Goal: Check status: Check status

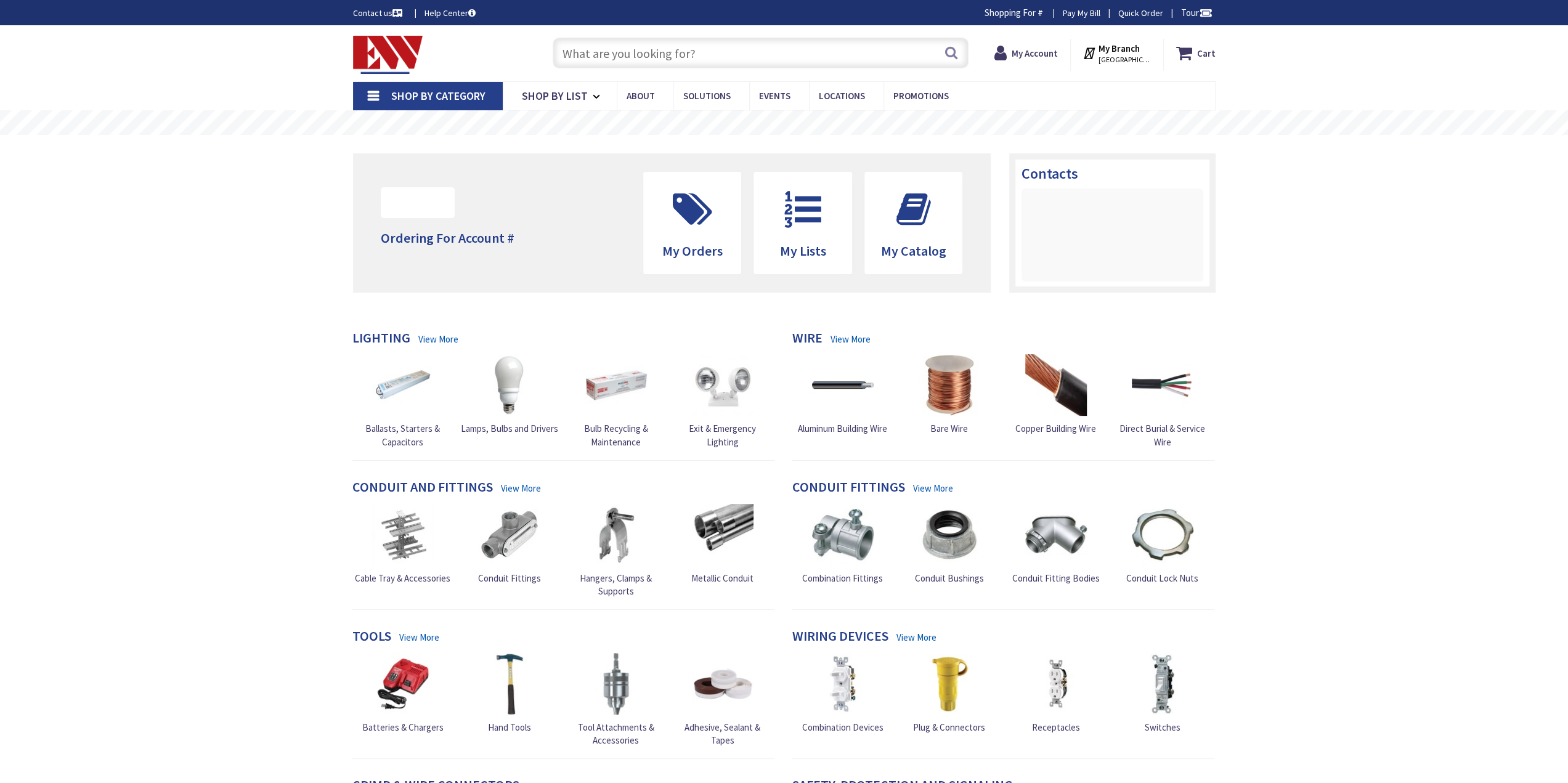
click at [602, 47] on input "text" at bounding box center [761, 52] width 416 height 30
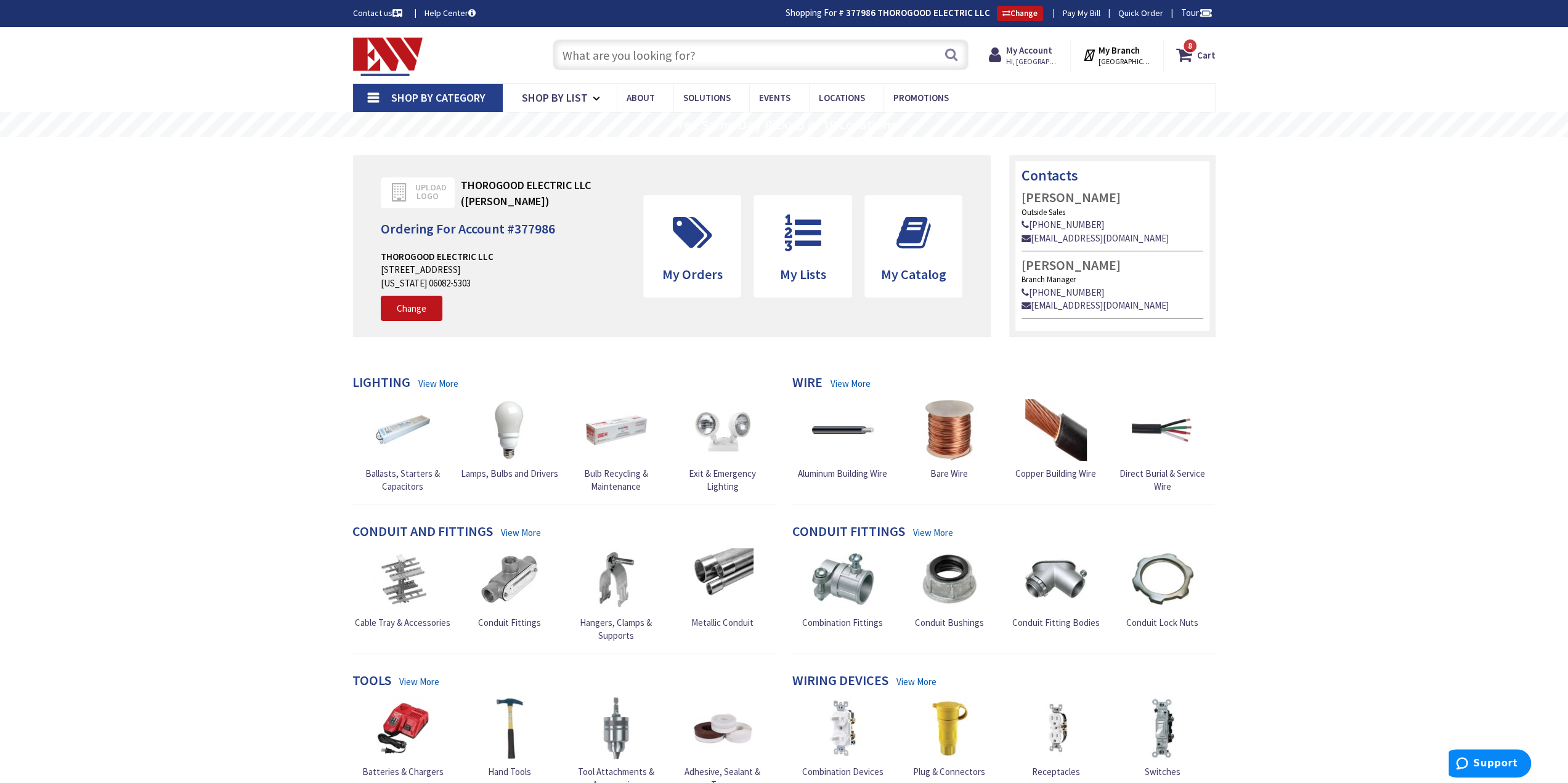
type input "[GEOGRAPHIC_DATA], [GEOGRAPHIC_DATA]"
type input "0-10v switch"
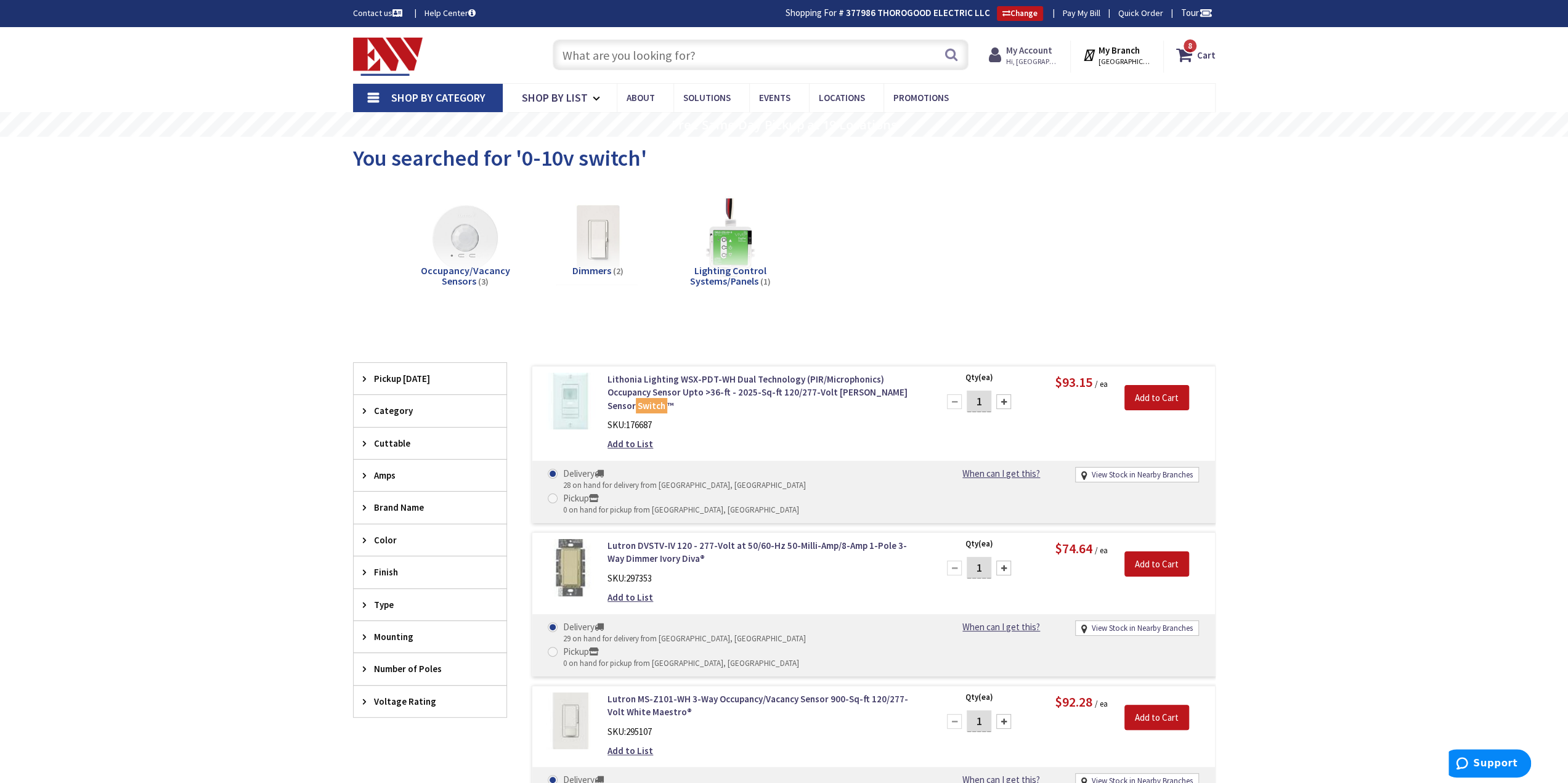
click at [1048, 49] on strong "My Account" at bounding box center [1030, 50] width 46 height 12
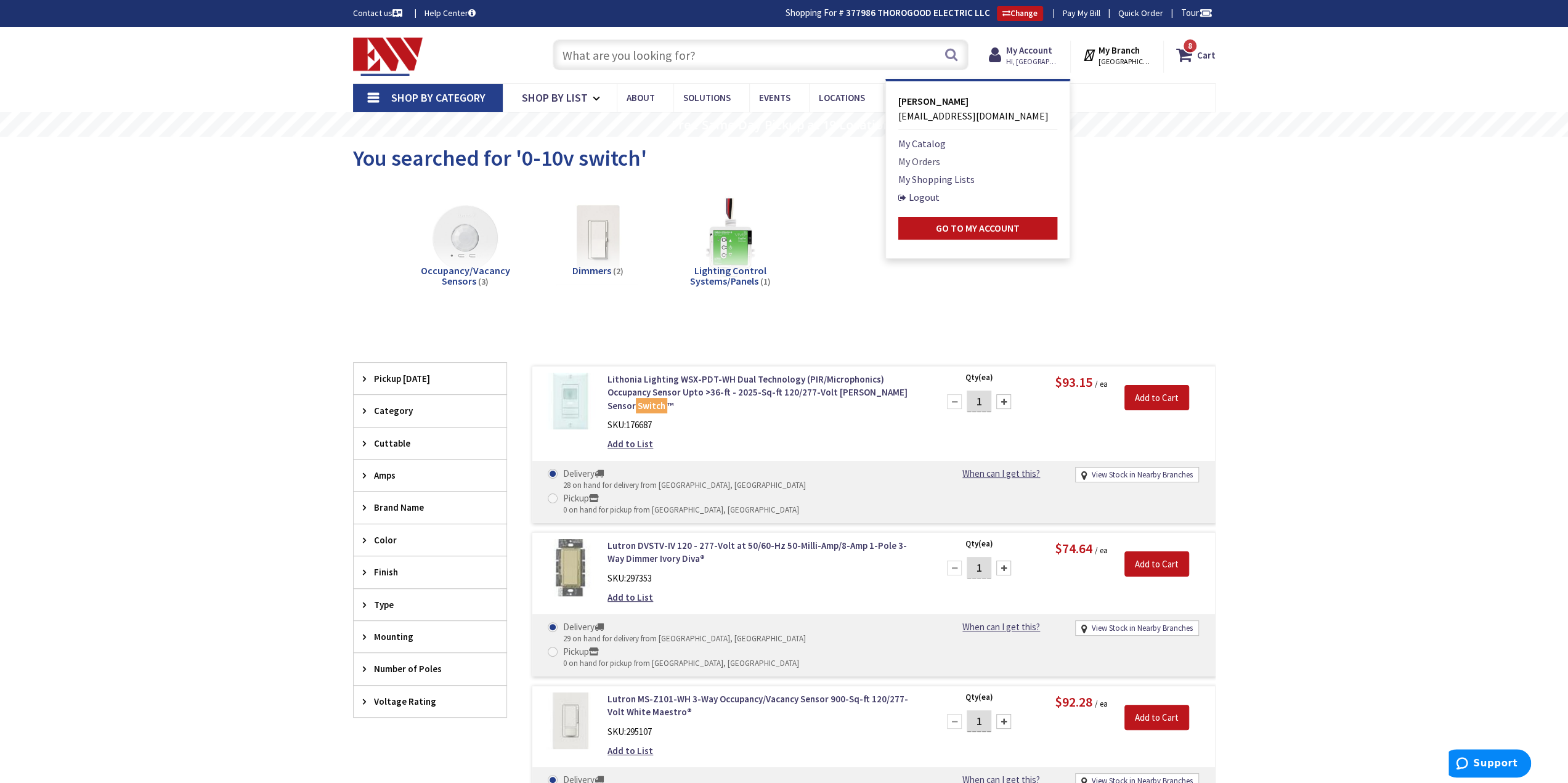
click at [929, 161] on link "My Orders" at bounding box center [919, 161] width 42 height 15
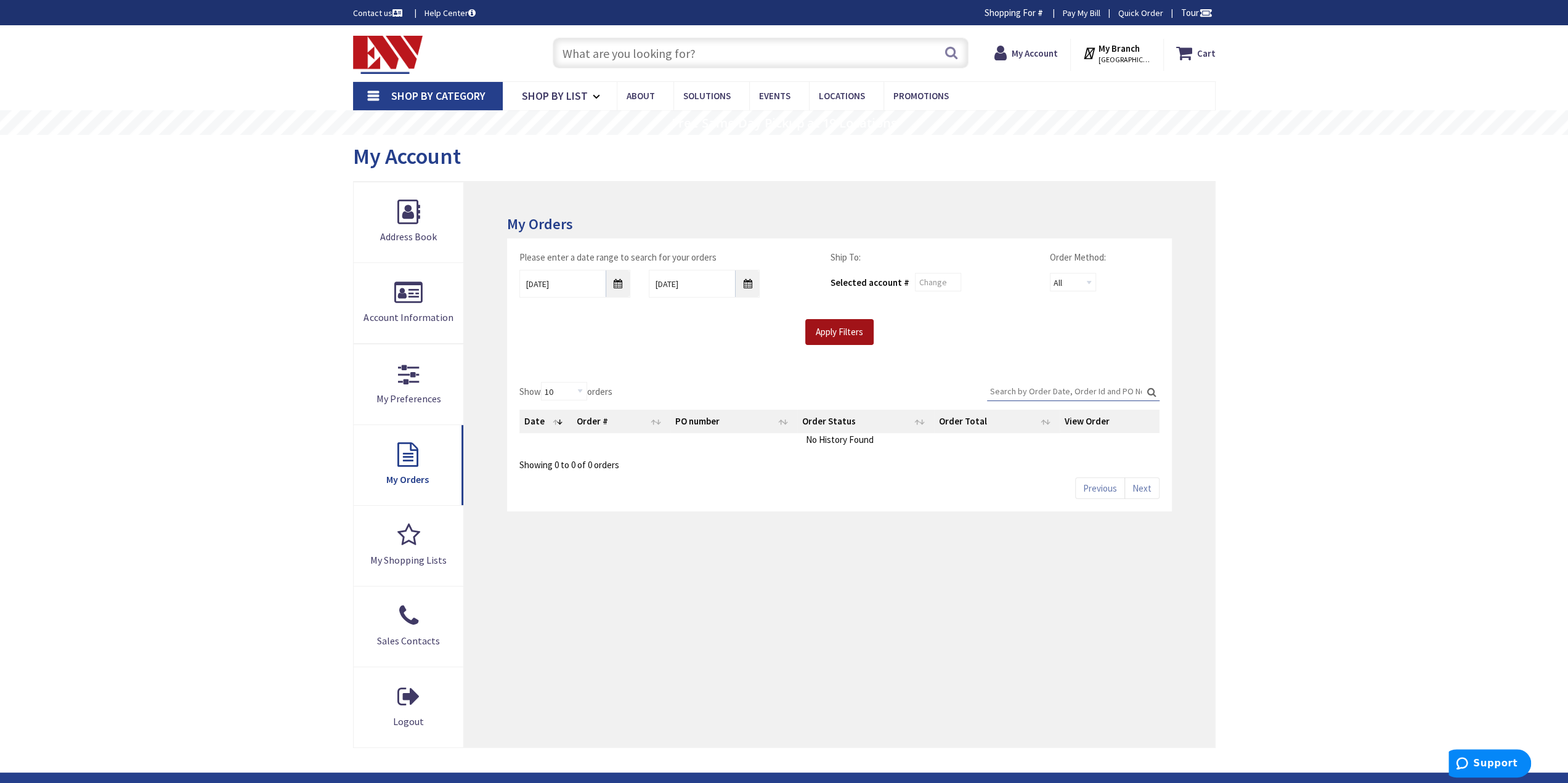
click at [837, 329] on input "Apply Filters" at bounding box center [840, 332] width 68 height 26
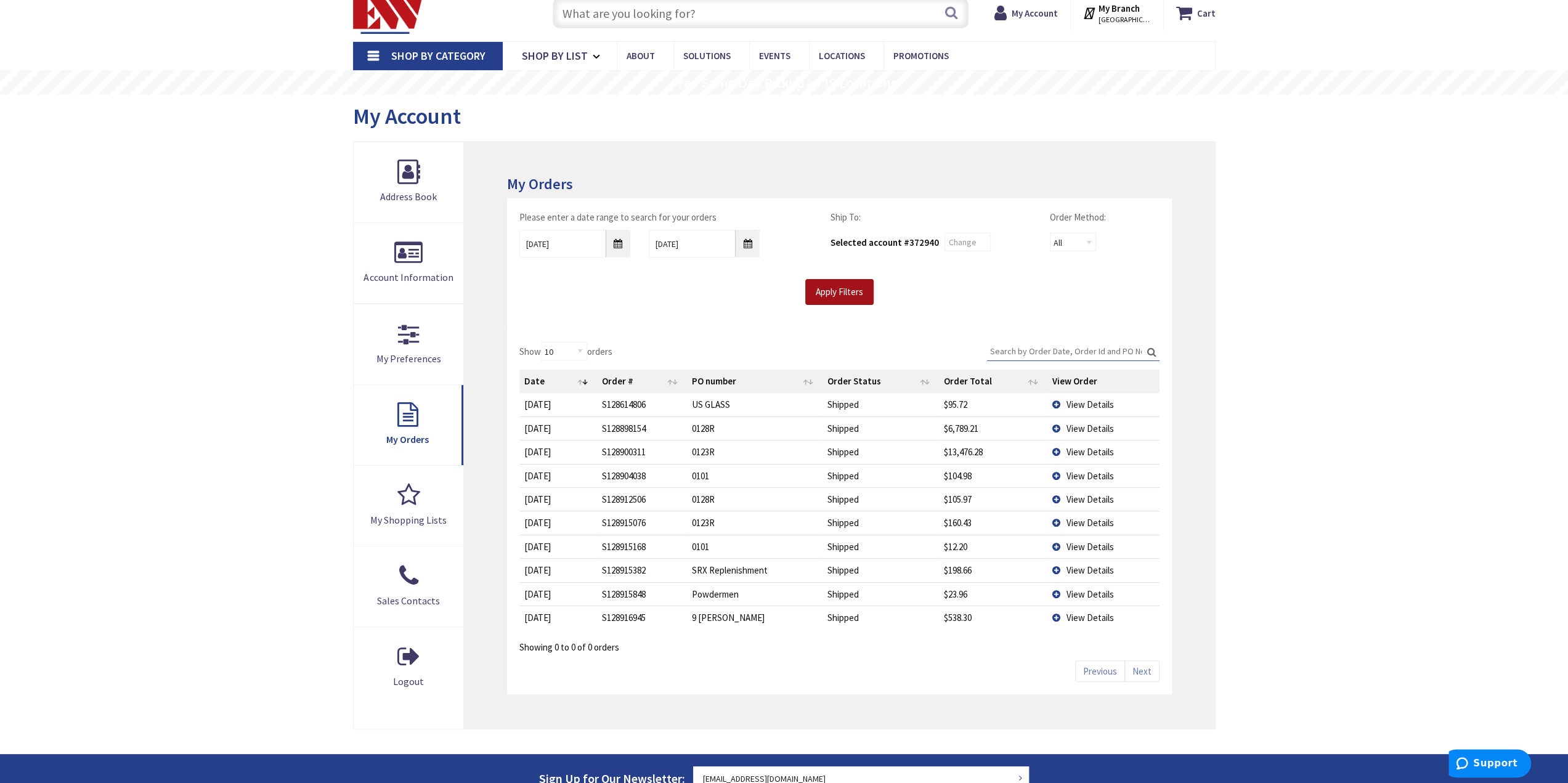
scroll to position [62, 0]
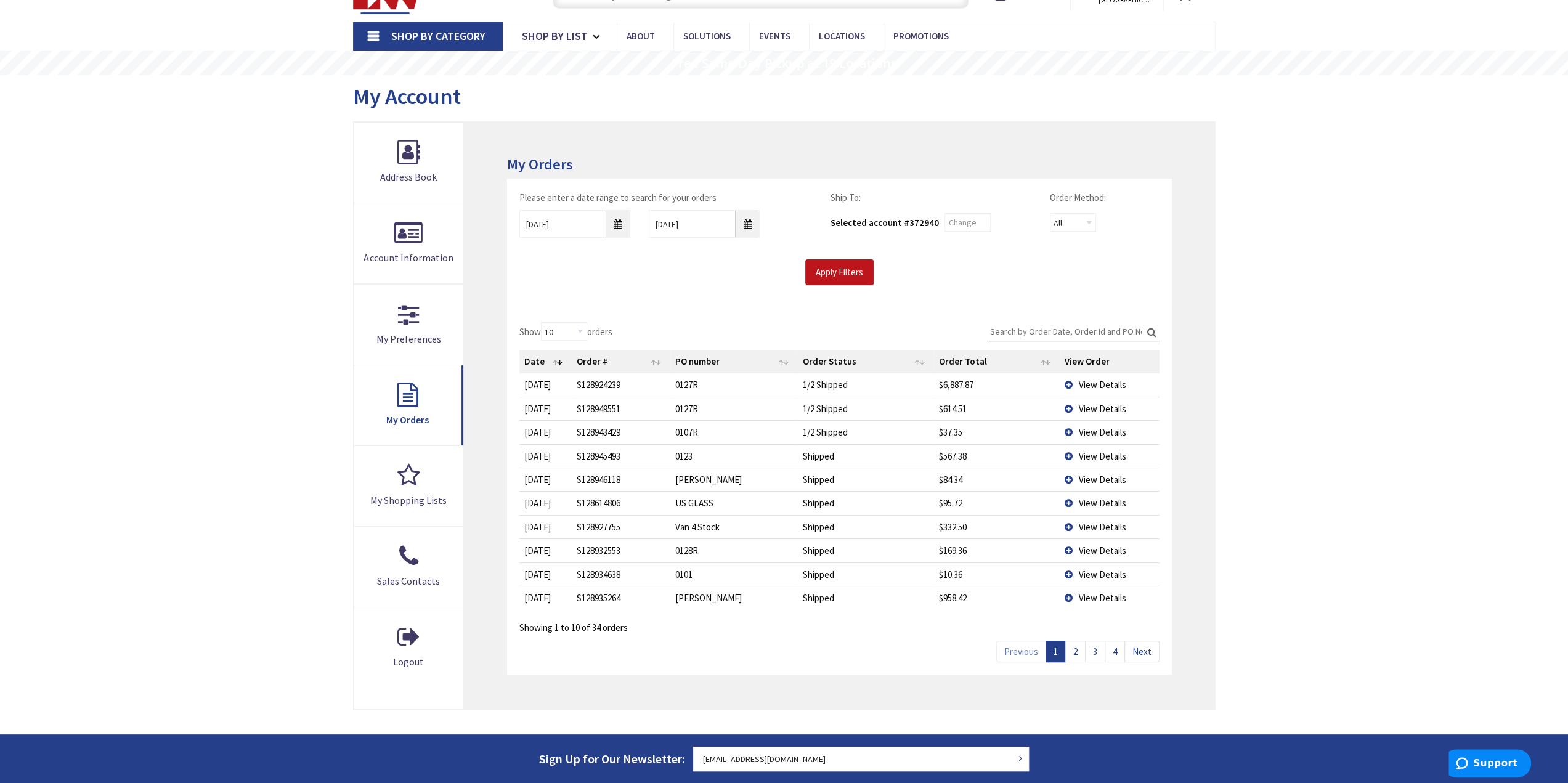
click at [1078, 645] on link "2" at bounding box center [1076, 652] width 21 height 22
click at [1093, 497] on span "View Details" at bounding box center [1102, 503] width 47 height 12
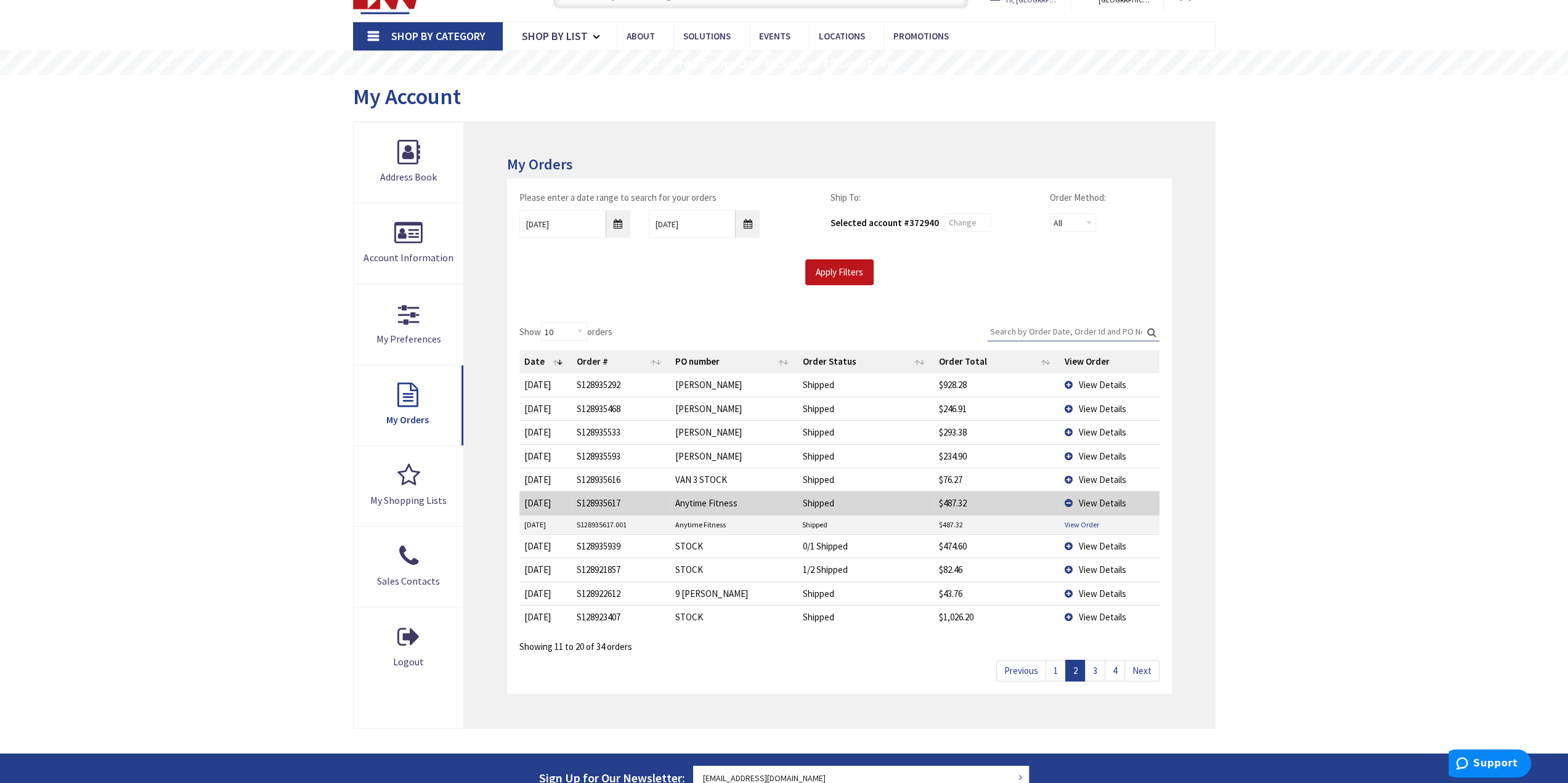
drag, startPoint x: 1071, startPoint y: 515, endPoint x: 1078, endPoint y: 524, distance: 11.4
click at [1072, 518] on td "View Order" at bounding box center [1110, 525] width 100 height 19
click at [1086, 523] on link "View Order" at bounding box center [1082, 525] width 34 height 11
click at [1097, 668] on link "3" at bounding box center [1095, 670] width 21 height 22
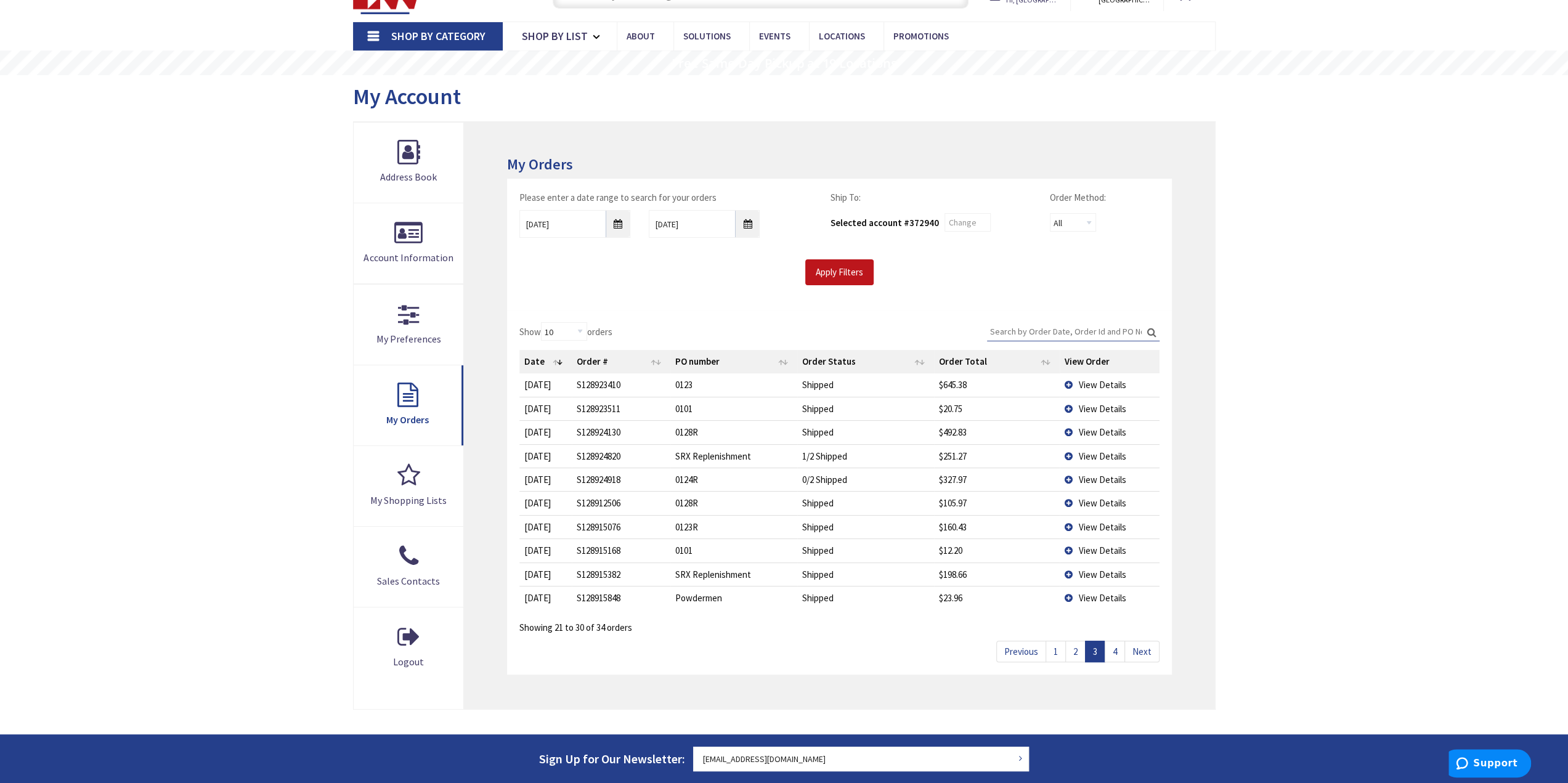
click at [1114, 654] on link "4" at bounding box center [1115, 652] width 21 height 22
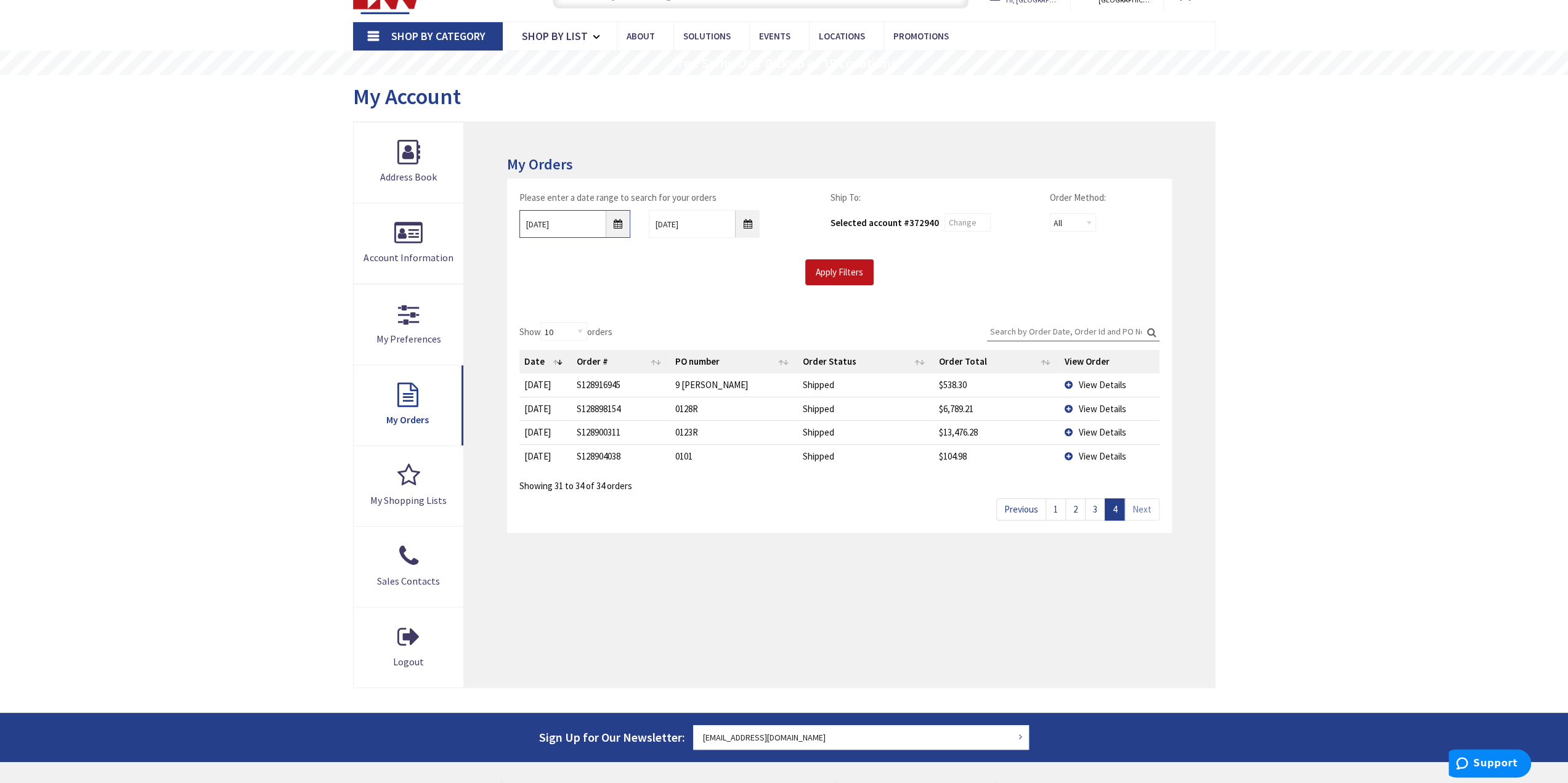
click at [615, 228] on input "[DATE]" at bounding box center [575, 224] width 111 height 28
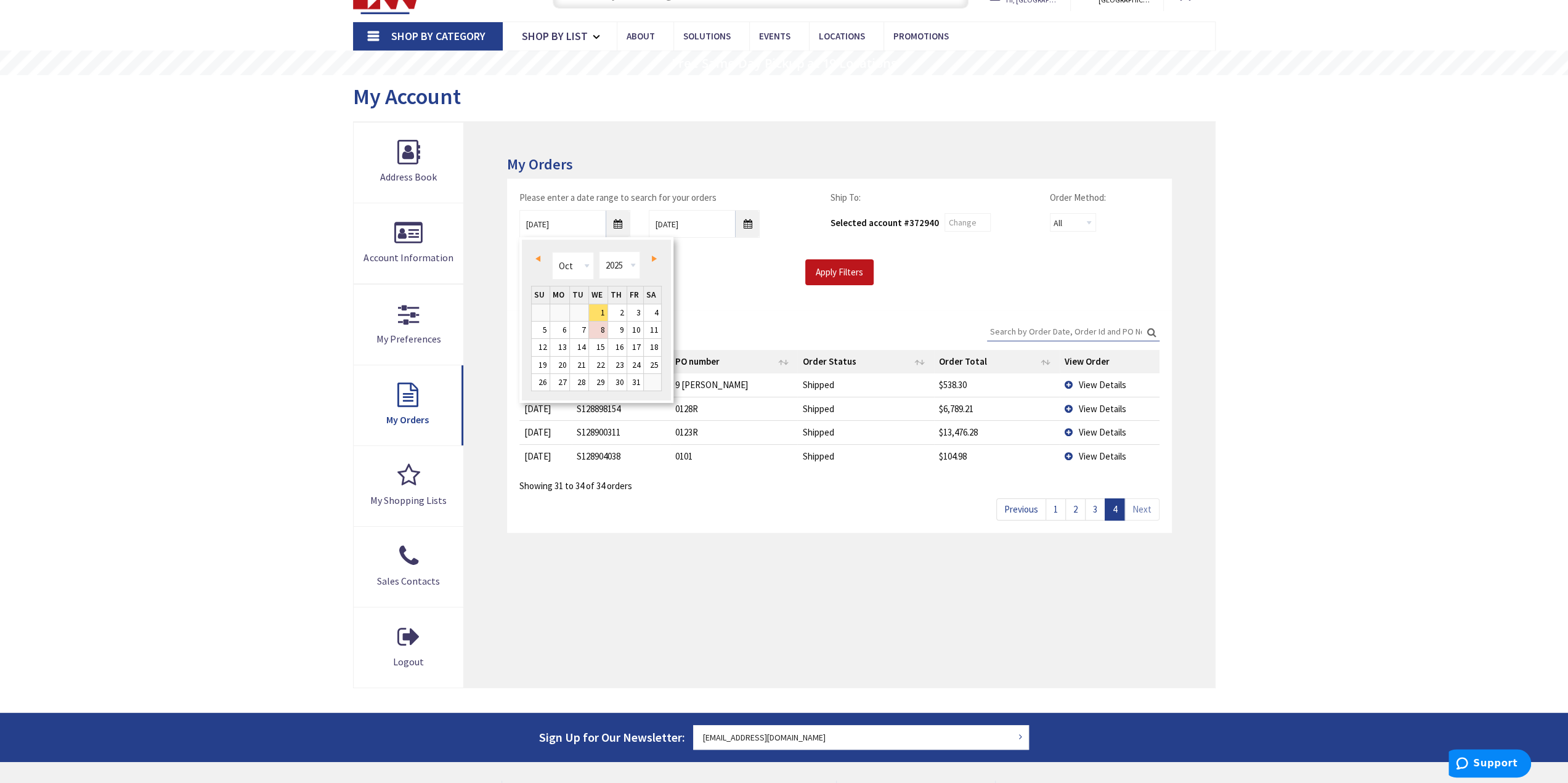
click at [533, 254] on link "Prev" at bounding box center [540, 258] width 17 height 17
click at [650, 351] on link "16" at bounding box center [652, 347] width 17 height 17
type input "08/16/2025"
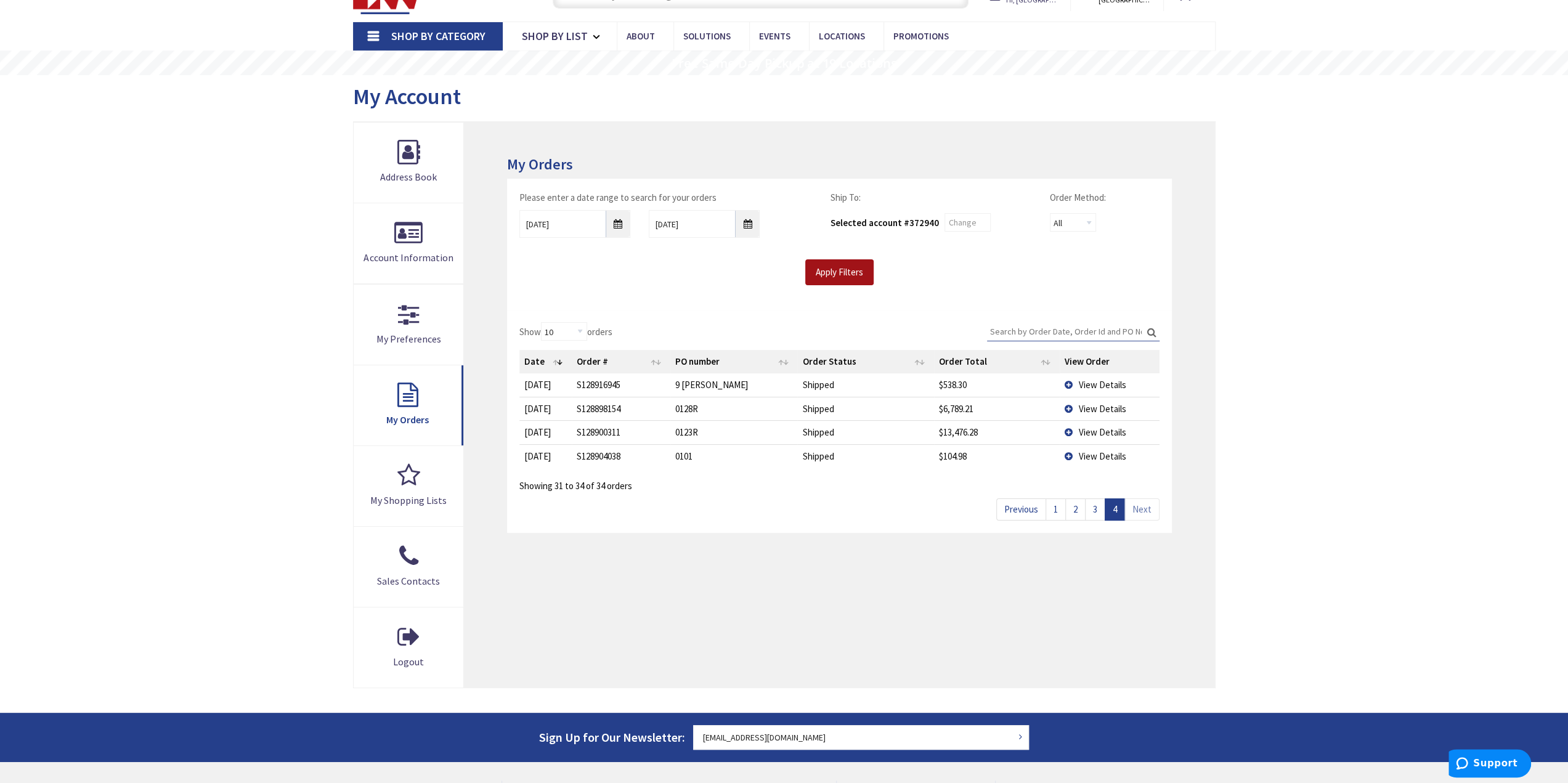
click at [832, 270] on input "Apply Filters" at bounding box center [840, 273] width 68 height 26
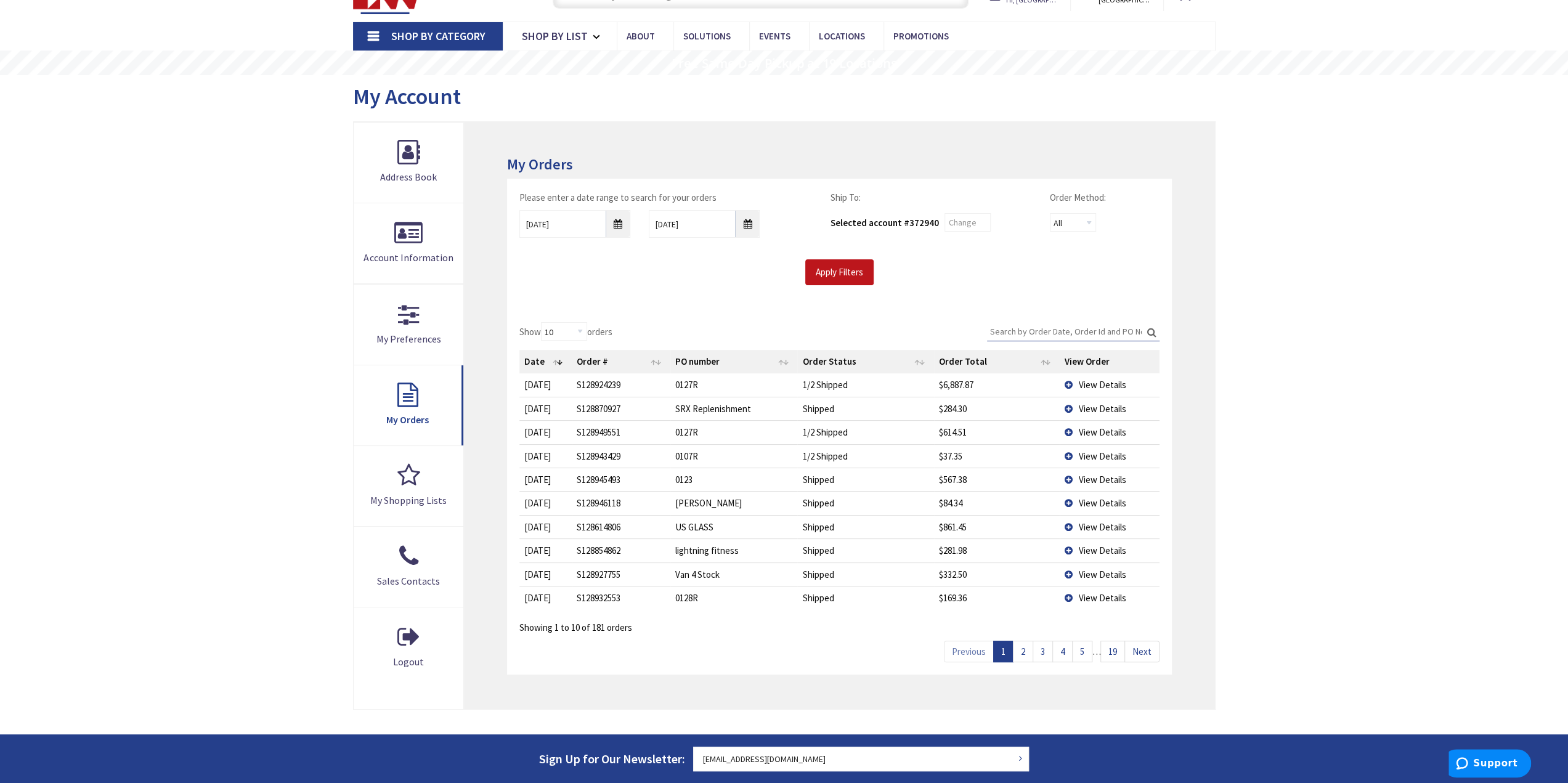
click at [1020, 641] on link "2" at bounding box center [1023, 652] width 21 height 22
click at [1045, 649] on link "3" at bounding box center [1043, 652] width 21 height 22
click at [1064, 647] on link "4" at bounding box center [1063, 652] width 21 height 22
click at [1076, 647] on link "5" at bounding box center [1082, 652] width 21 height 22
click at [1088, 647] on link "6" at bounding box center [1082, 652] width 21 height 22
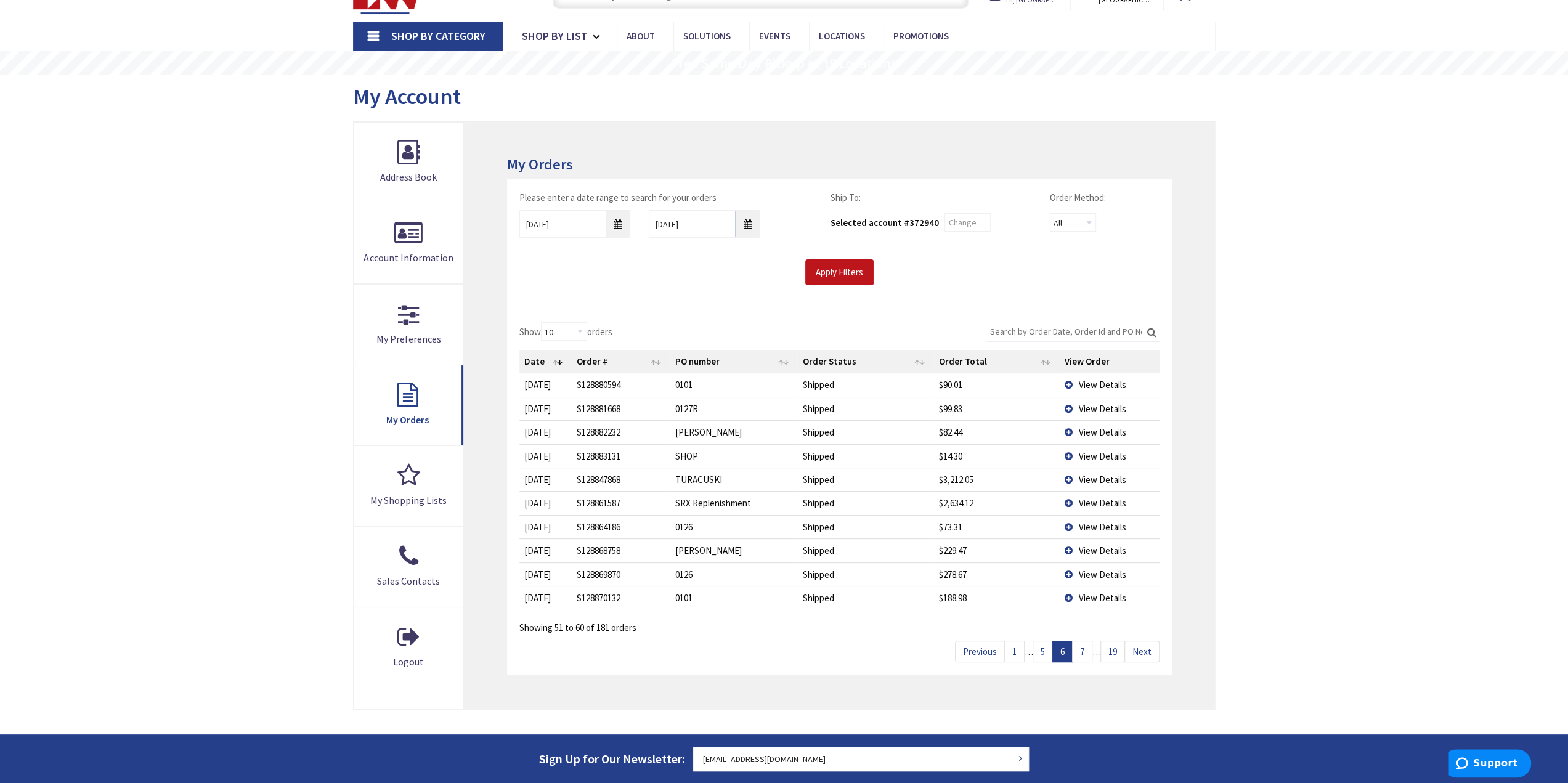
click at [1088, 647] on link "7" at bounding box center [1082, 652] width 21 height 22
click at [1088, 647] on link "8" at bounding box center [1082, 652] width 21 height 22
click at [1088, 647] on link "9" at bounding box center [1082, 652] width 21 height 22
click at [1088, 647] on link "10" at bounding box center [1081, 652] width 25 height 22
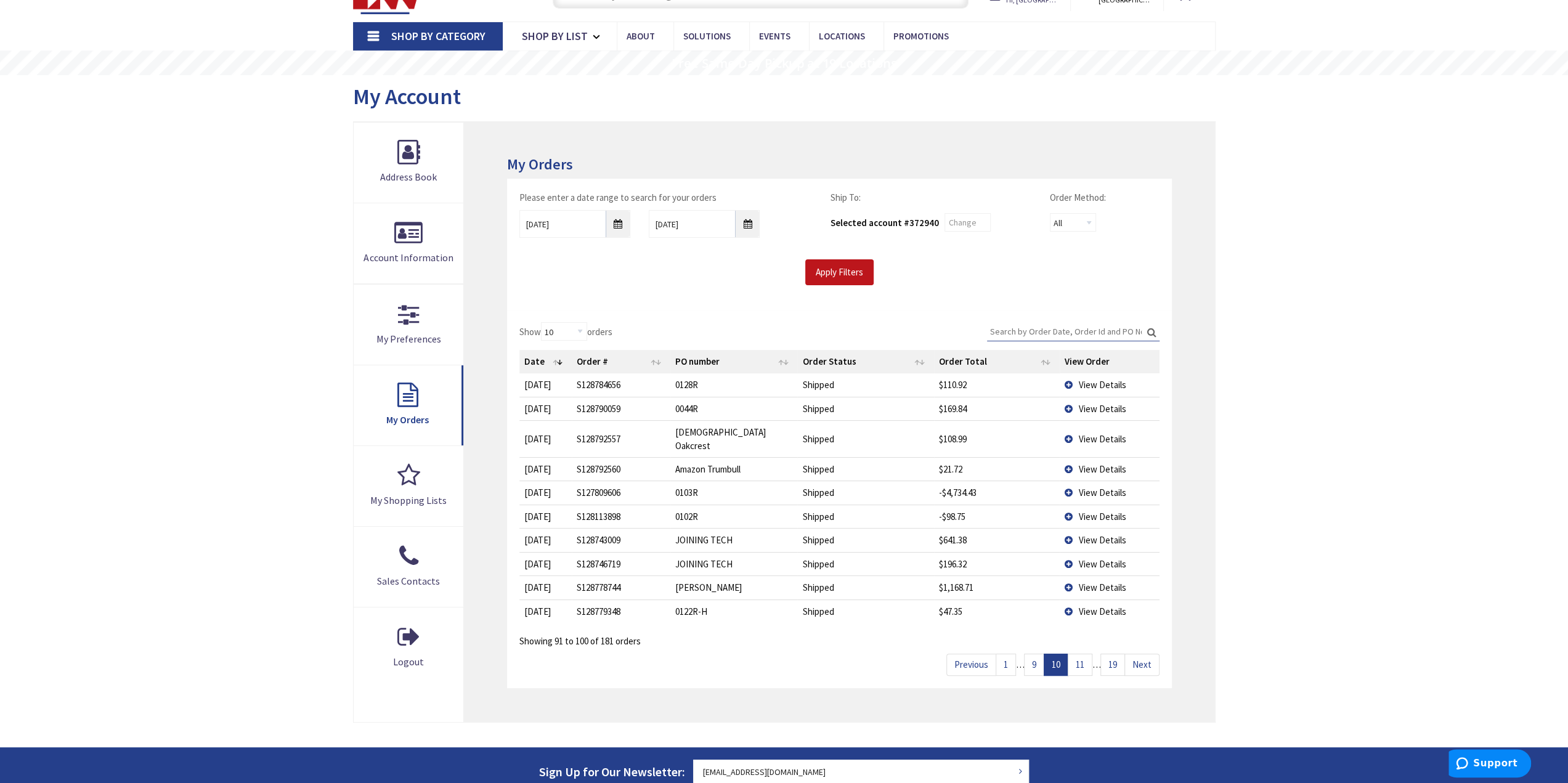
click at [1088, 654] on link "11" at bounding box center [1081, 664] width 25 height 22
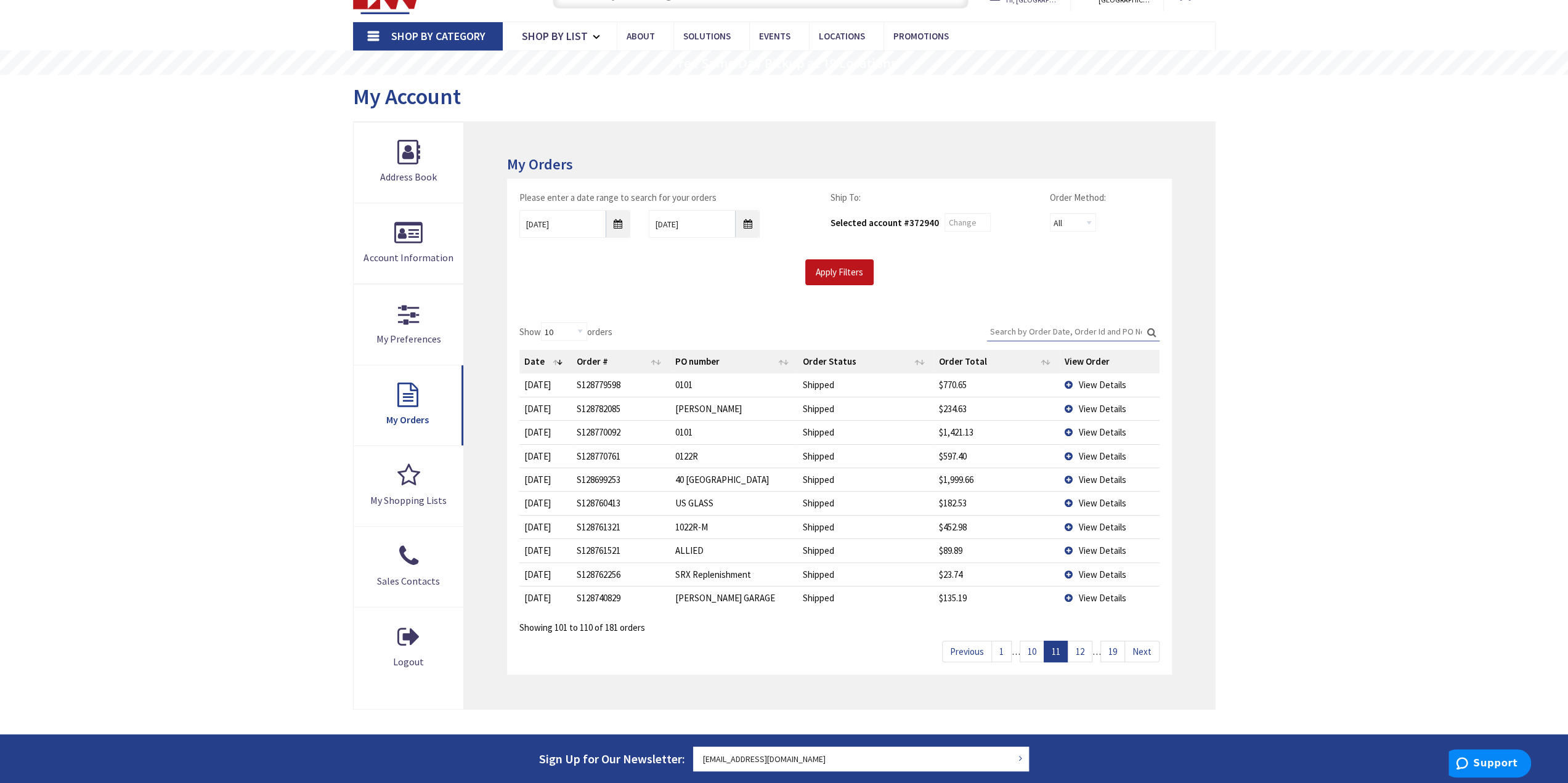
click at [1088, 649] on link "12" at bounding box center [1081, 652] width 25 height 22
click at [1088, 649] on link "13" at bounding box center [1081, 652] width 25 height 22
click at [1088, 649] on link "14" at bounding box center [1081, 652] width 25 height 22
drag, startPoint x: 720, startPoint y: 385, endPoint x: 683, endPoint y: 369, distance: 40.3
click at [720, 387] on td "SRX Replenishment" at bounding box center [734, 385] width 128 height 23
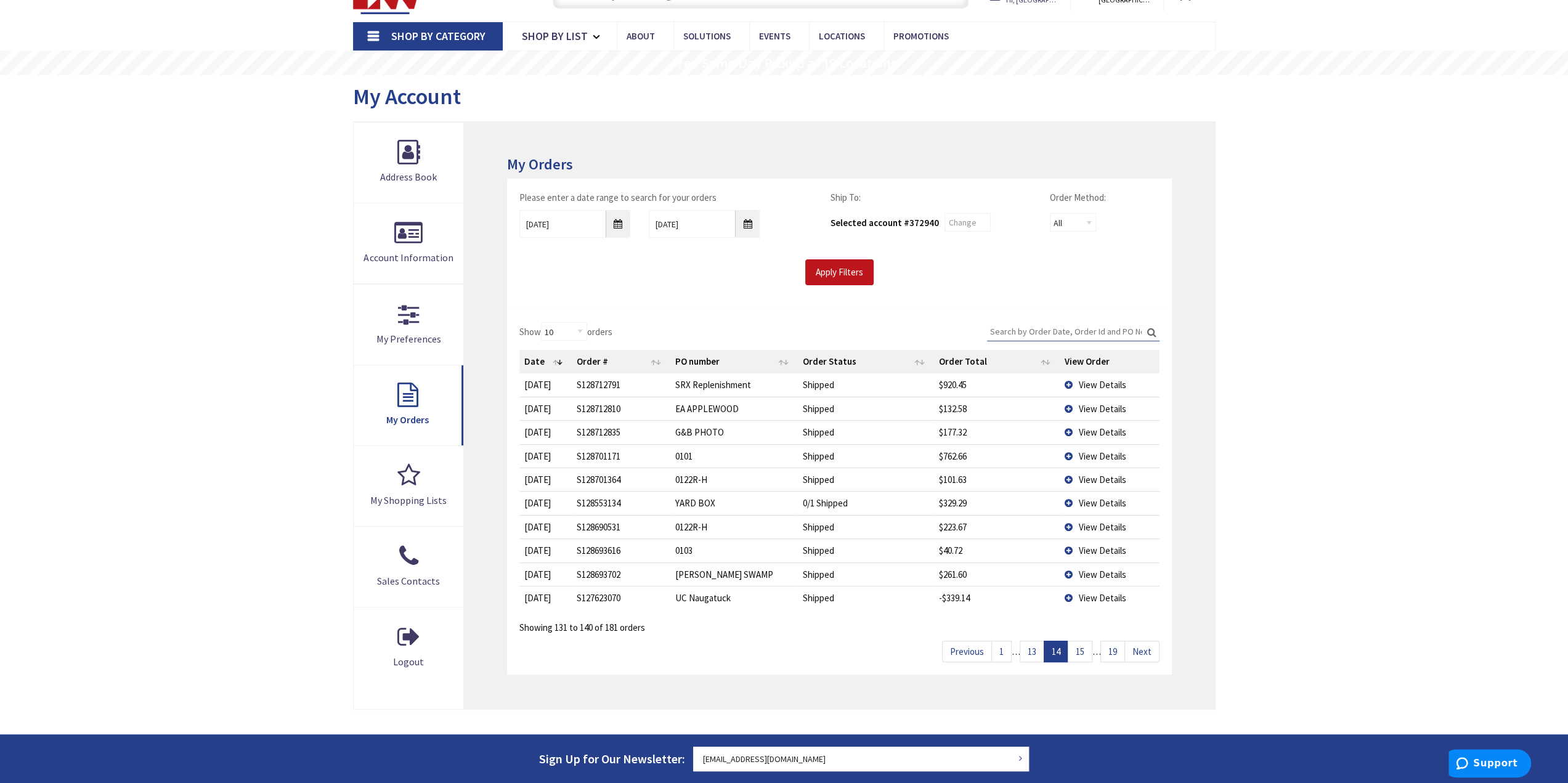
click at [698, 322] on div "Show 10 25 50 100 orders Search: Date Order # PO number Order Status Order Tota…" at bounding box center [840, 479] width 640 height 312
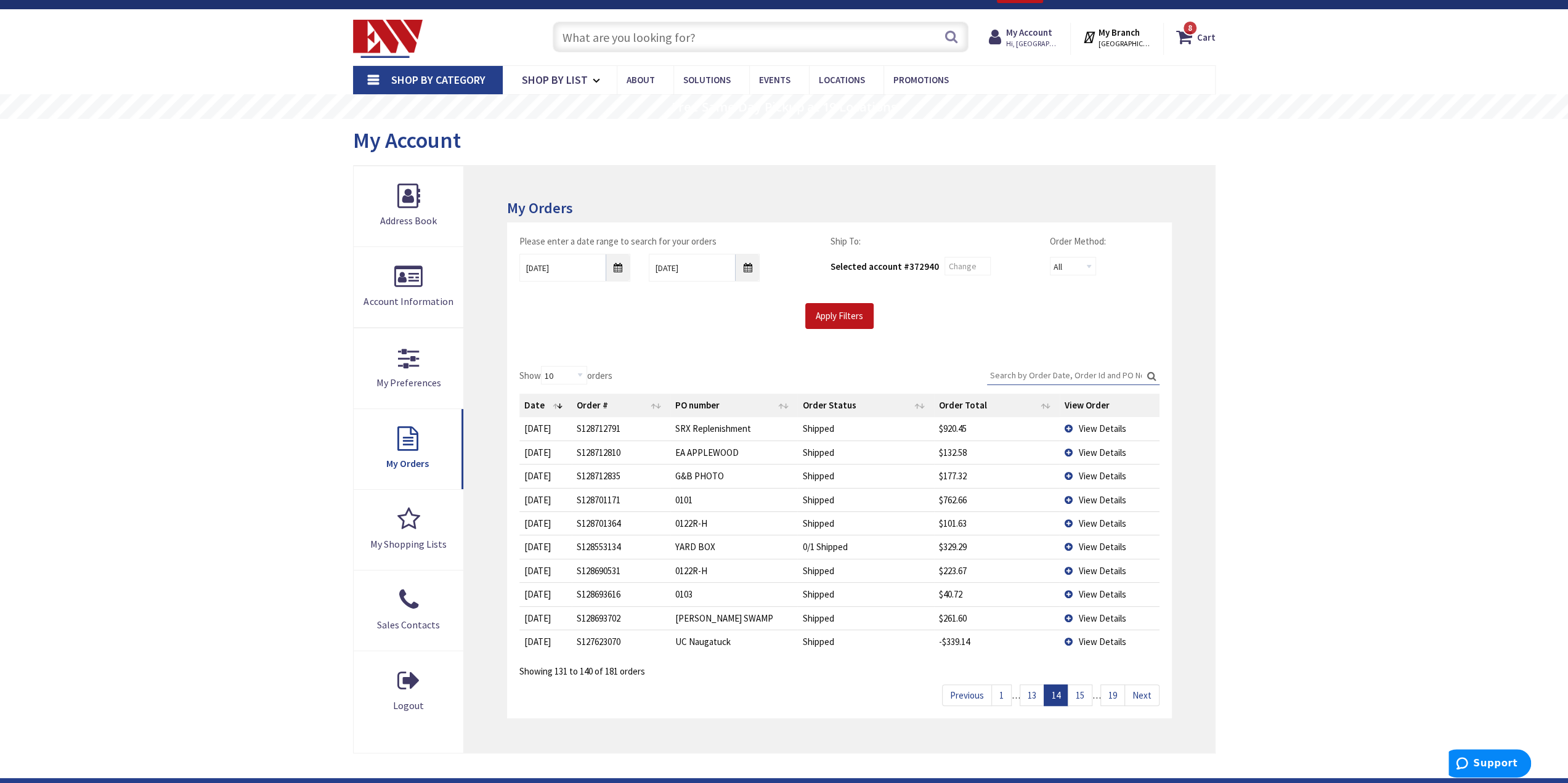
scroll to position [0, 0]
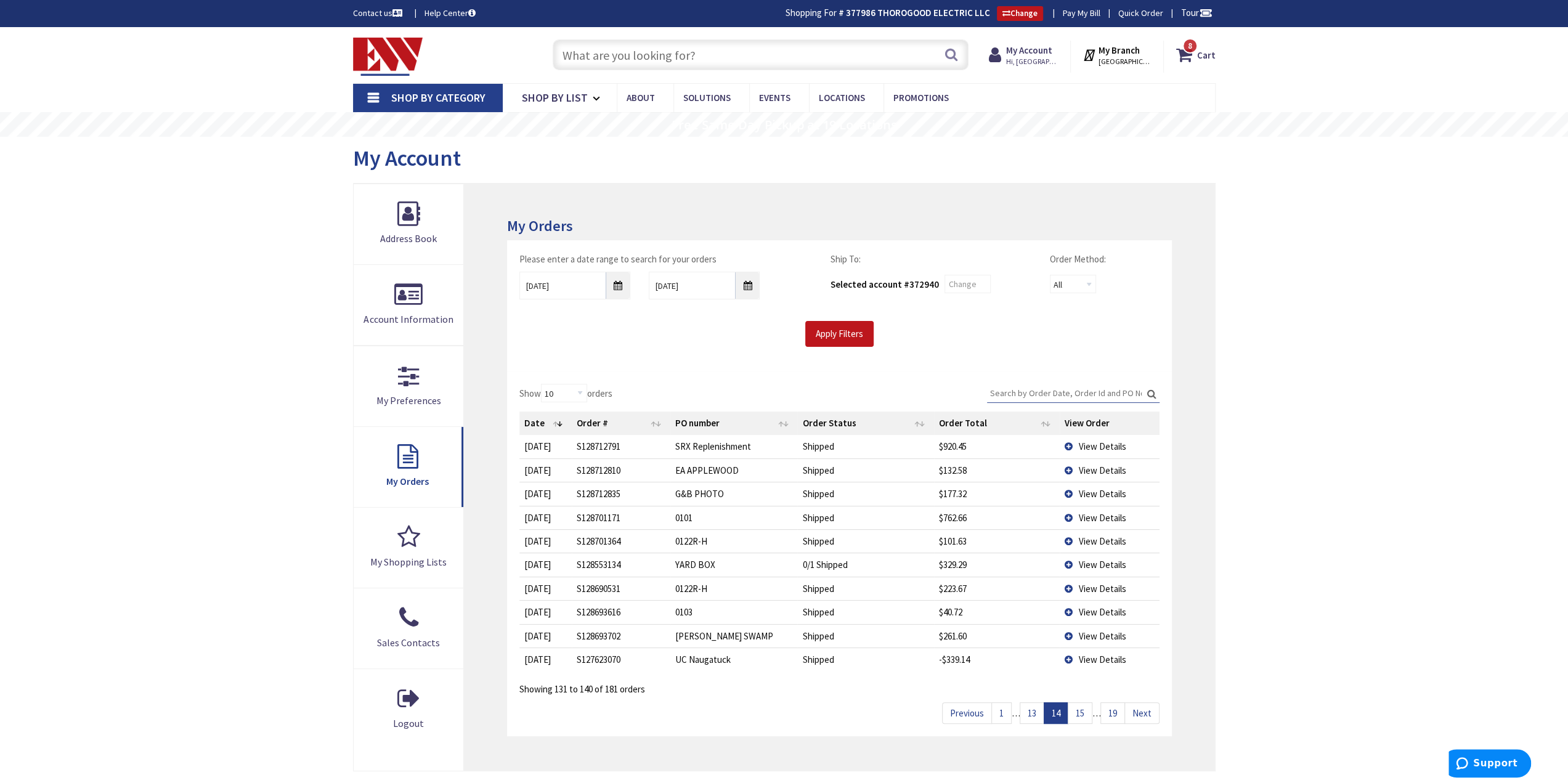
click at [255, 290] on div "Skip to Content Toggle Nav Search 8 8 8 items Cart My Cart" at bounding box center [784, 553] width 1568 height 1053
click at [228, 280] on div "Skip to Content Toggle Nav Search 8 8 8 items Cart My Cart" at bounding box center [784, 553] width 1568 height 1053
click at [718, 152] on div "My Account" at bounding box center [784, 160] width 863 height 46
click at [739, 161] on div "My Account" at bounding box center [784, 160] width 863 height 46
click at [739, 160] on div "My Account" at bounding box center [784, 160] width 863 height 46
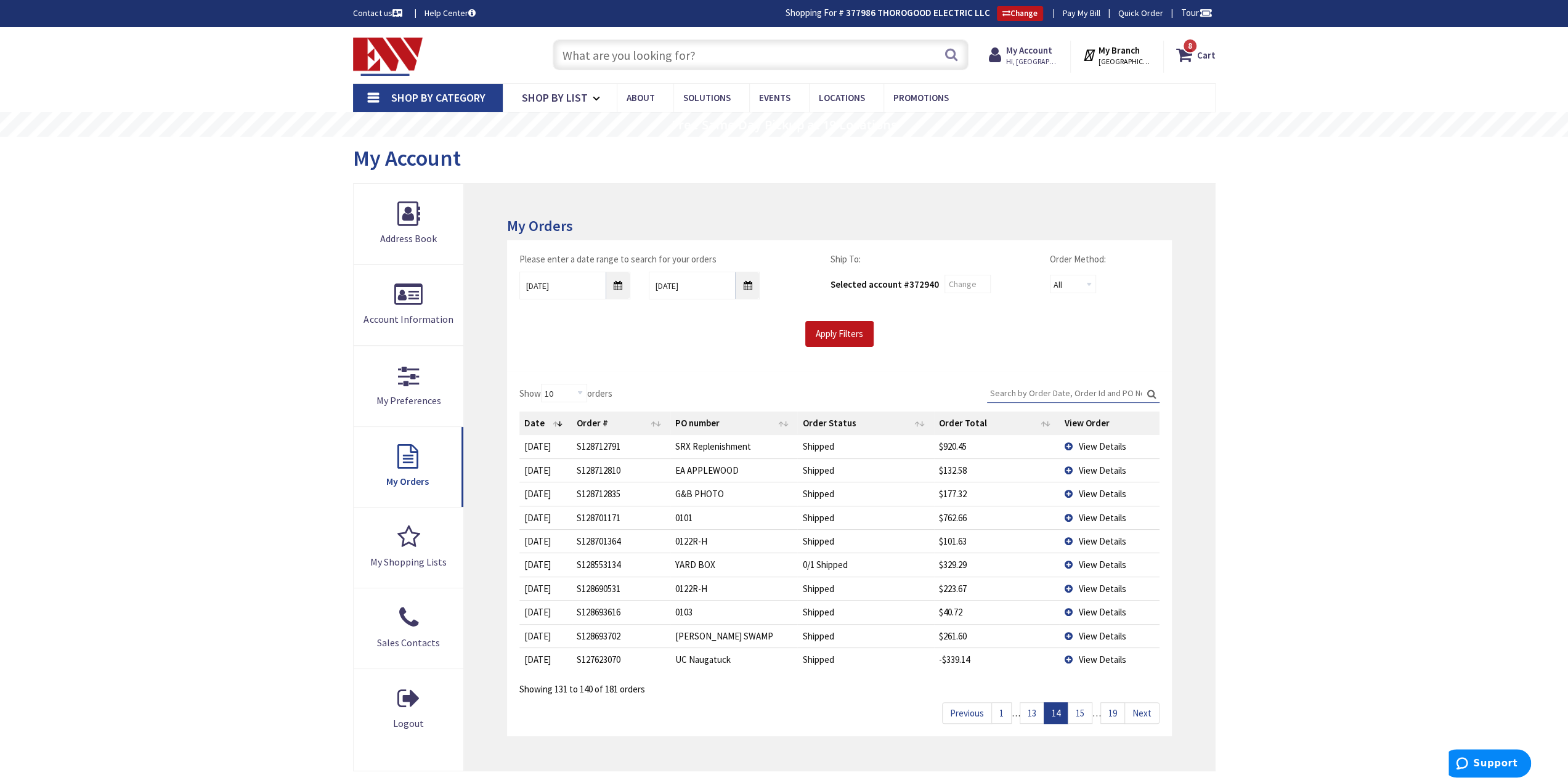
drag, startPoint x: 993, startPoint y: 146, endPoint x: 976, endPoint y: 143, distance: 17.3
click at [993, 146] on div "My Account" at bounding box center [784, 160] width 863 height 46
click at [956, 159] on div "My Account" at bounding box center [784, 160] width 863 height 46
click at [1005, 708] on link "1" at bounding box center [1002, 713] width 21 height 22
click at [698, 600] on td "lightning fitness" at bounding box center [734, 612] width 128 height 24
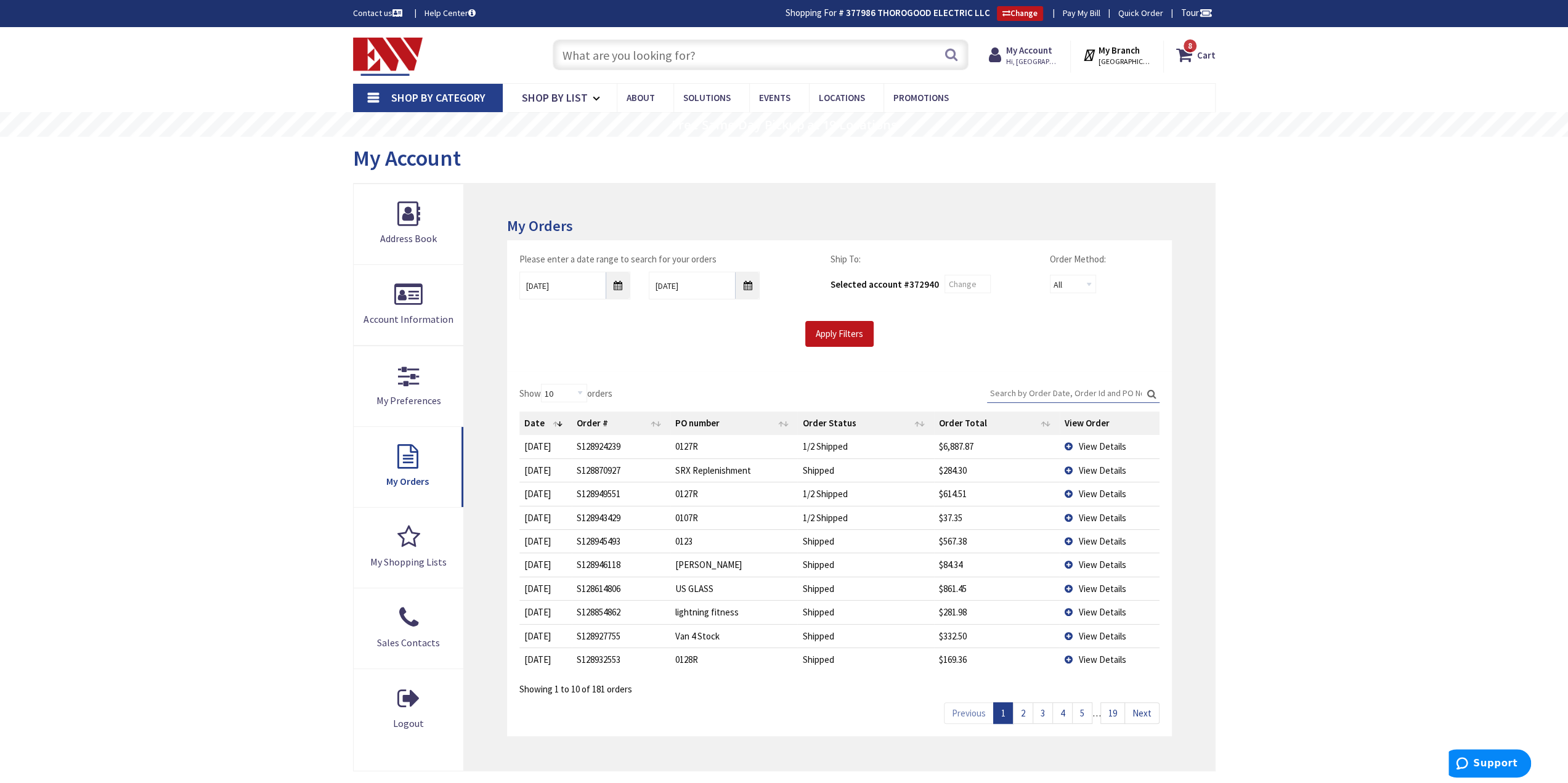
click at [702, 586] on td "US GLASS" at bounding box center [734, 589] width 128 height 24
click at [690, 471] on td "SRX Replenishment" at bounding box center [734, 471] width 128 height 24
click at [200, 358] on div "Skip to Content Toggle Nav Search 8 8 8 items Cart My Cart" at bounding box center [784, 553] width 1568 height 1053
click at [829, 545] on td "Shipped" at bounding box center [865, 541] width 136 height 24
click at [741, 494] on td "0127R" at bounding box center [734, 494] width 128 height 24
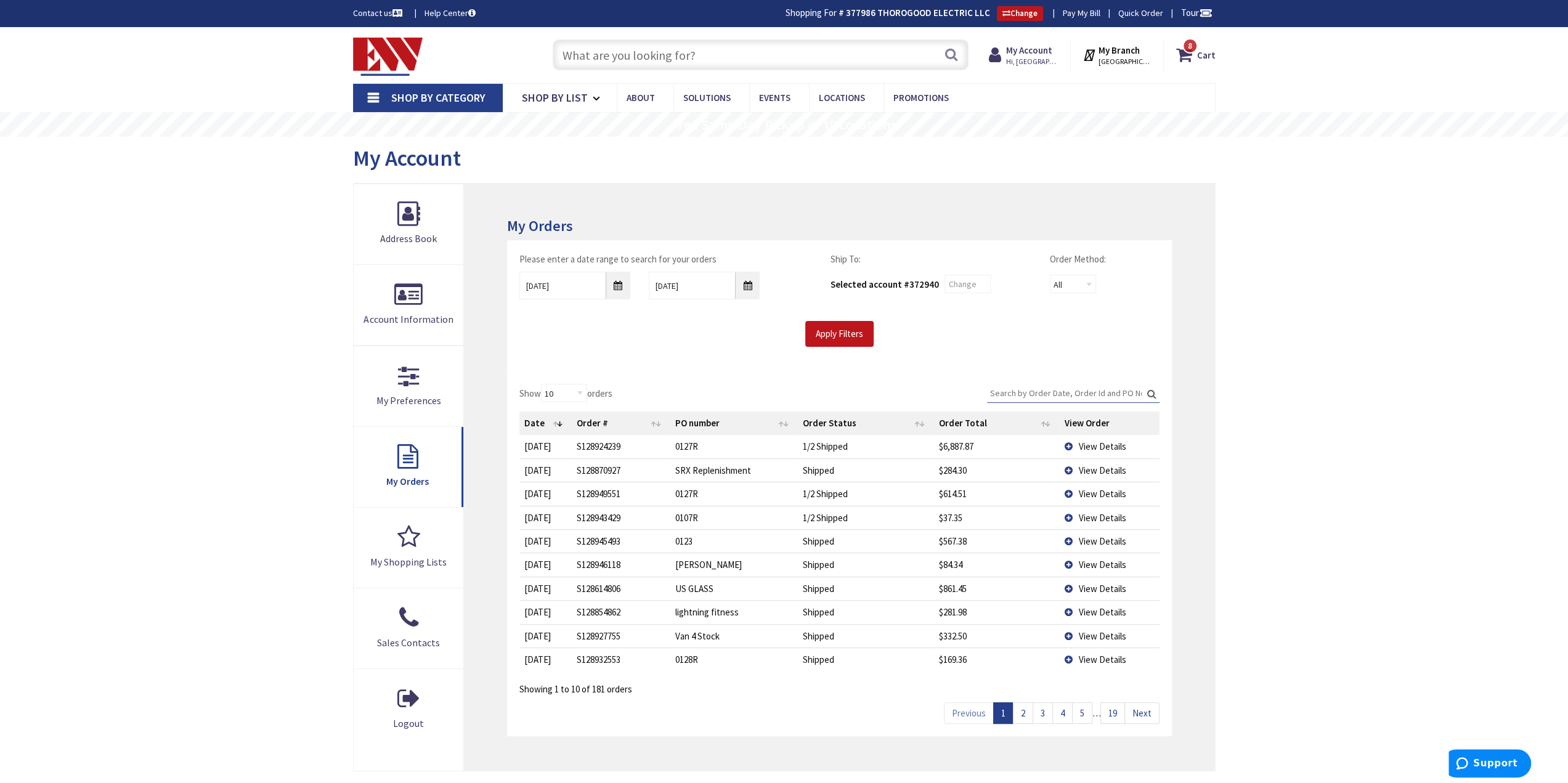
click at [698, 467] on td "SRX Replenishment" at bounding box center [734, 471] width 128 height 24
click at [1026, 708] on link "2" at bounding box center [1023, 713] width 21 height 22
click at [818, 486] on td "Shipped" at bounding box center [865, 494] width 136 height 24
click at [1044, 715] on link "3" at bounding box center [1043, 713] width 21 height 22
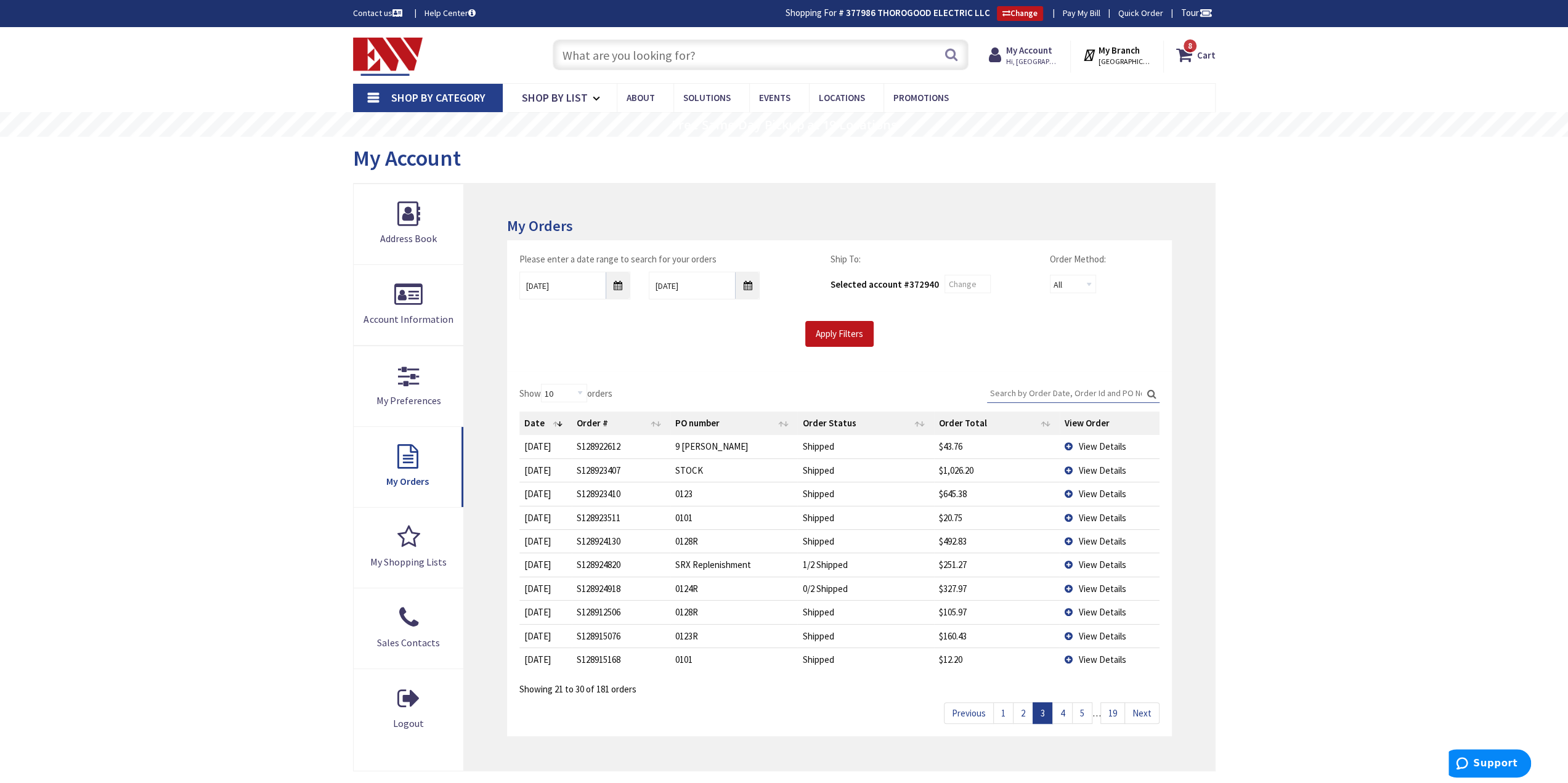
click at [833, 561] on td "1/2 Shipped" at bounding box center [865, 565] width 136 height 24
click at [1007, 710] on link "1" at bounding box center [1003, 713] width 21 height 22
click at [1026, 704] on link "2" at bounding box center [1023, 713] width 21 height 22
click at [1047, 711] on link "3" at bounding box center [1043, 713] width 21 height 22
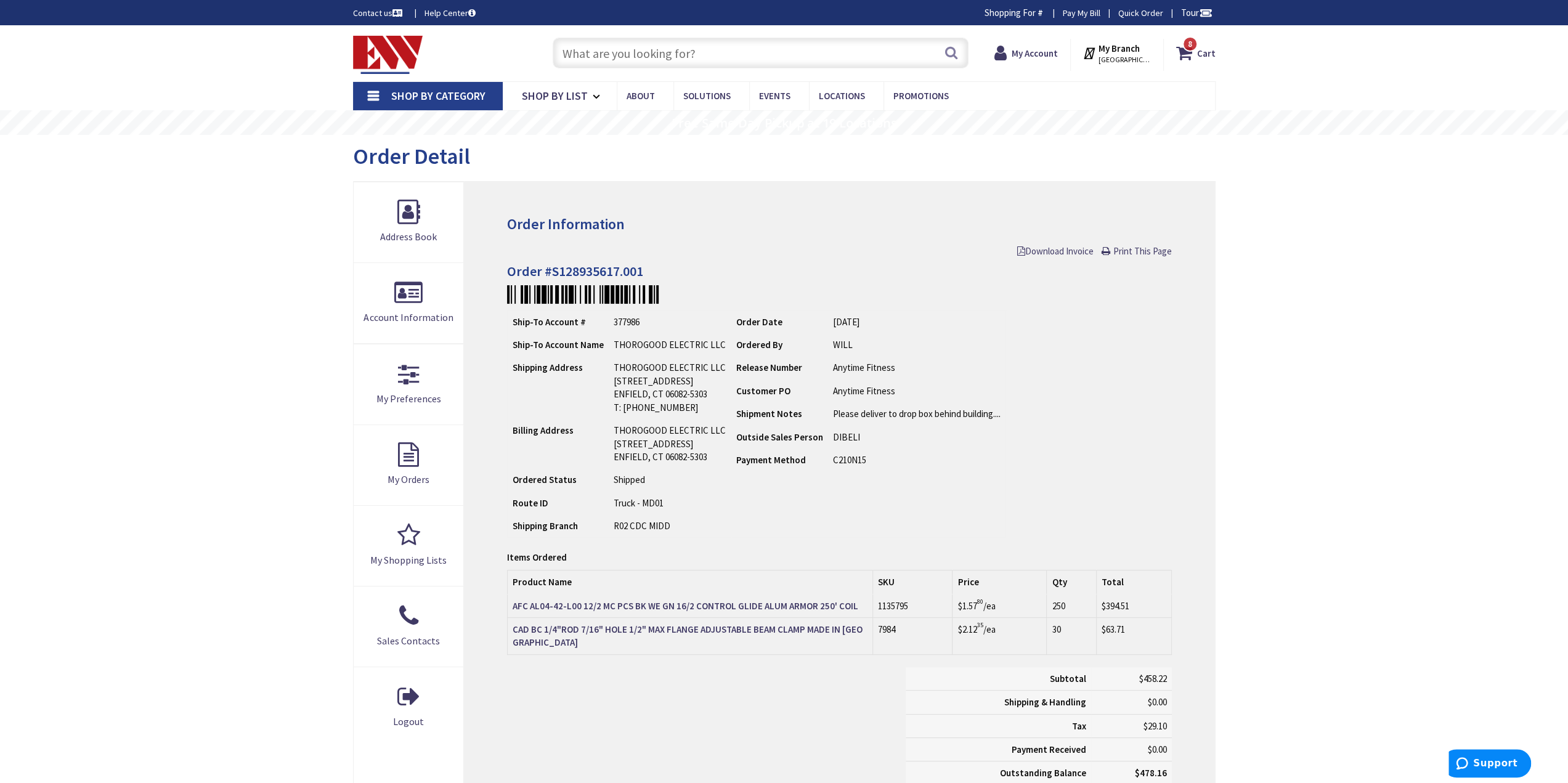
click at [773, 685] on div "Subtotal $458.22 Shipping & Handling $0.00 Tax $29.10 Payment Received" at bounding box center [839, 732] width 683 height 130
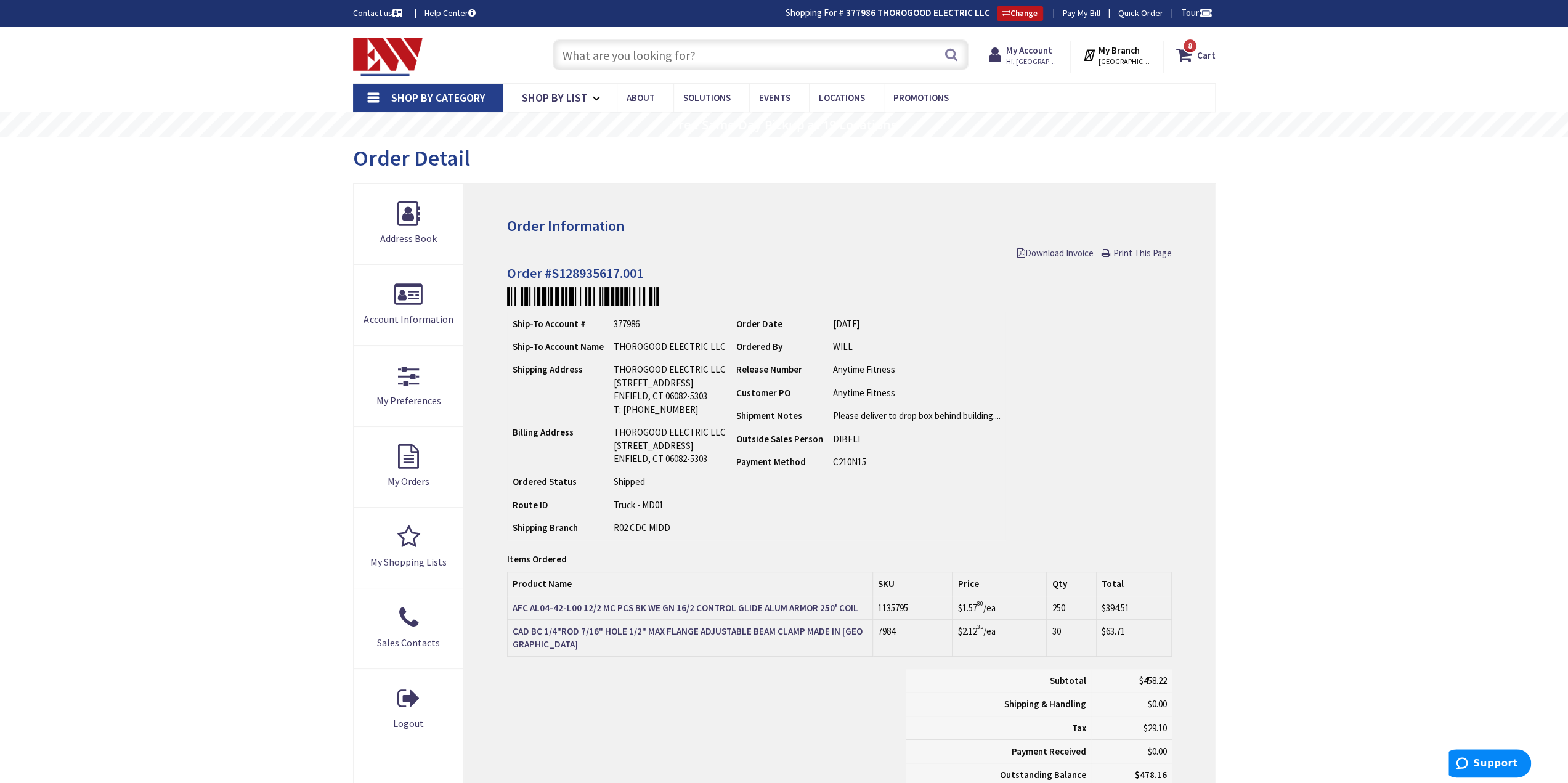
click at [685, 62] on input "text" at bounding box center [761, 54] width 416 height 30
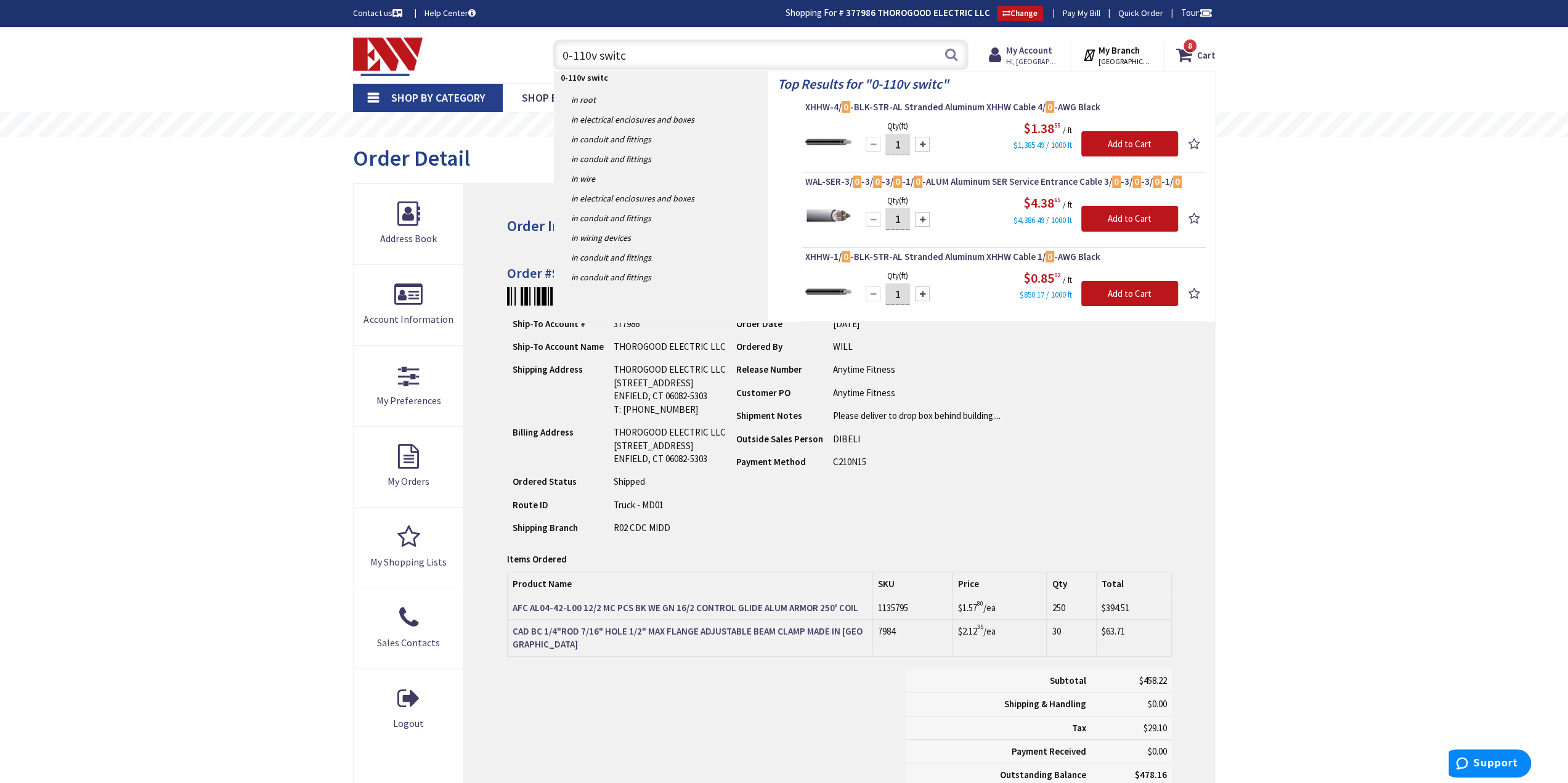
type input "0-110v switch"
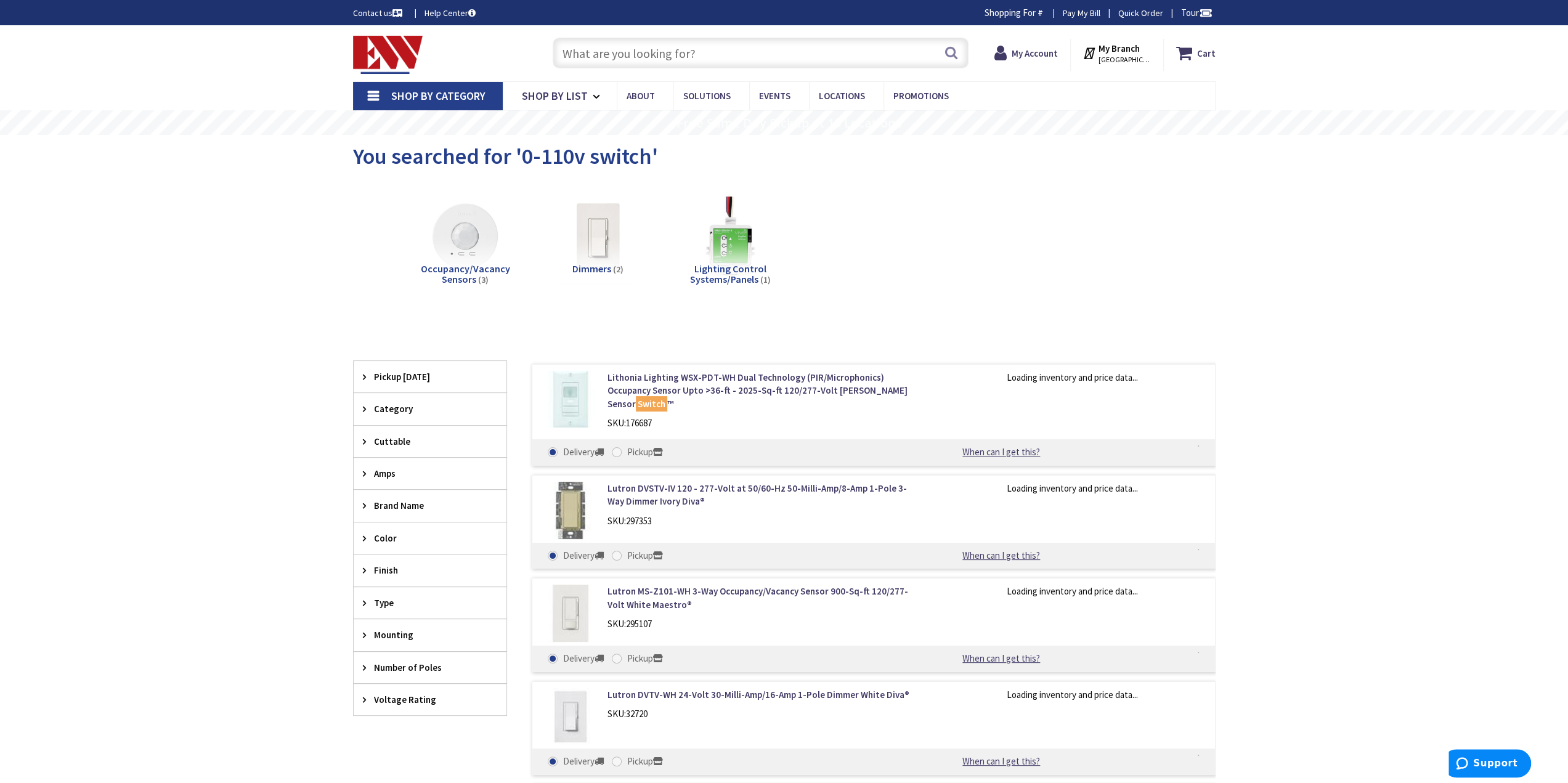
click at [617, 50] on input "text" at bounding box center [761, 52] width 416 height 30
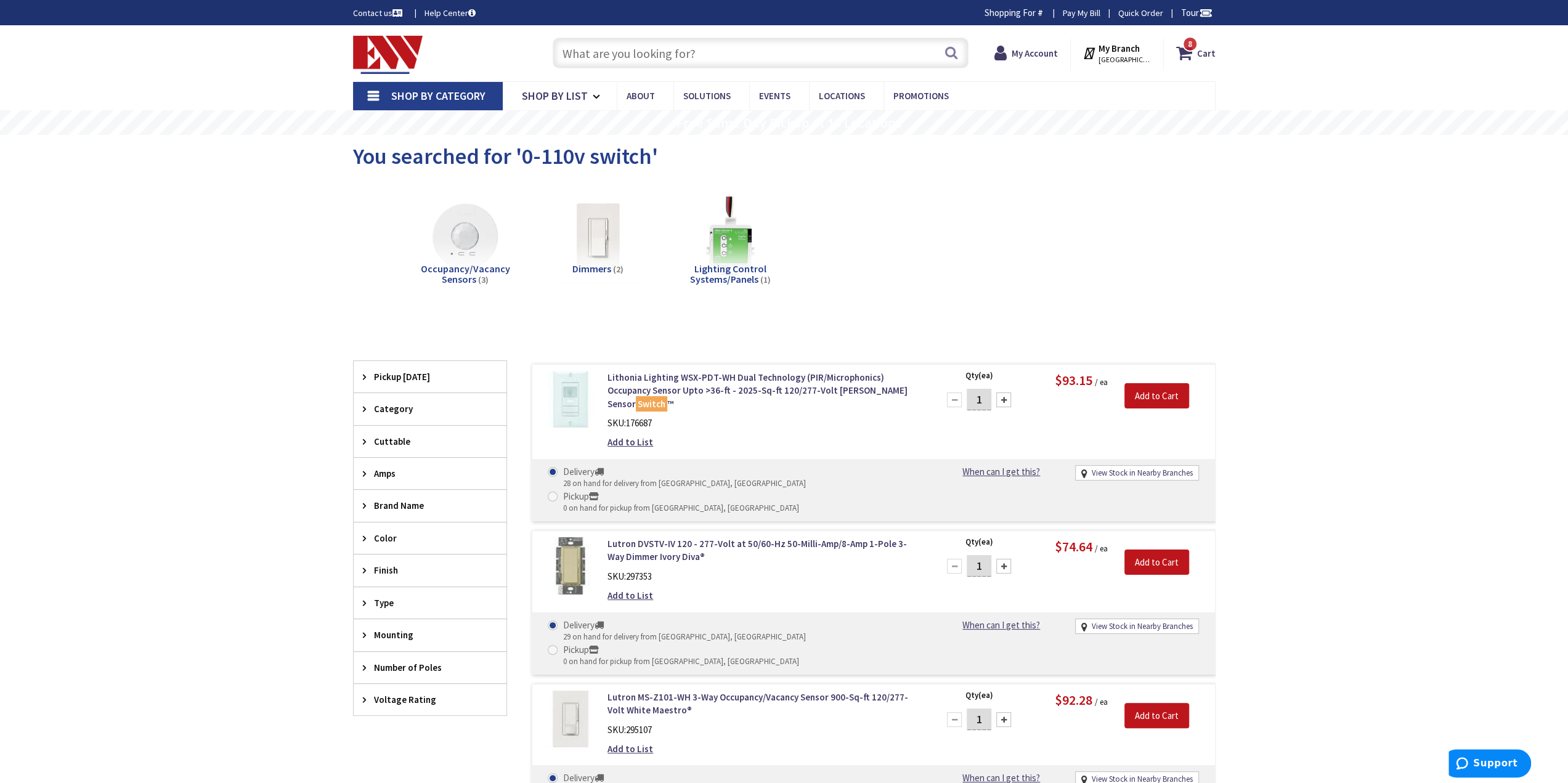
click at [235, 241] on div "Skip to Content Toggle Nav Search 8 8 8 items Cart My Cart" at bounding box center [784, 732] width 1568 height 1413
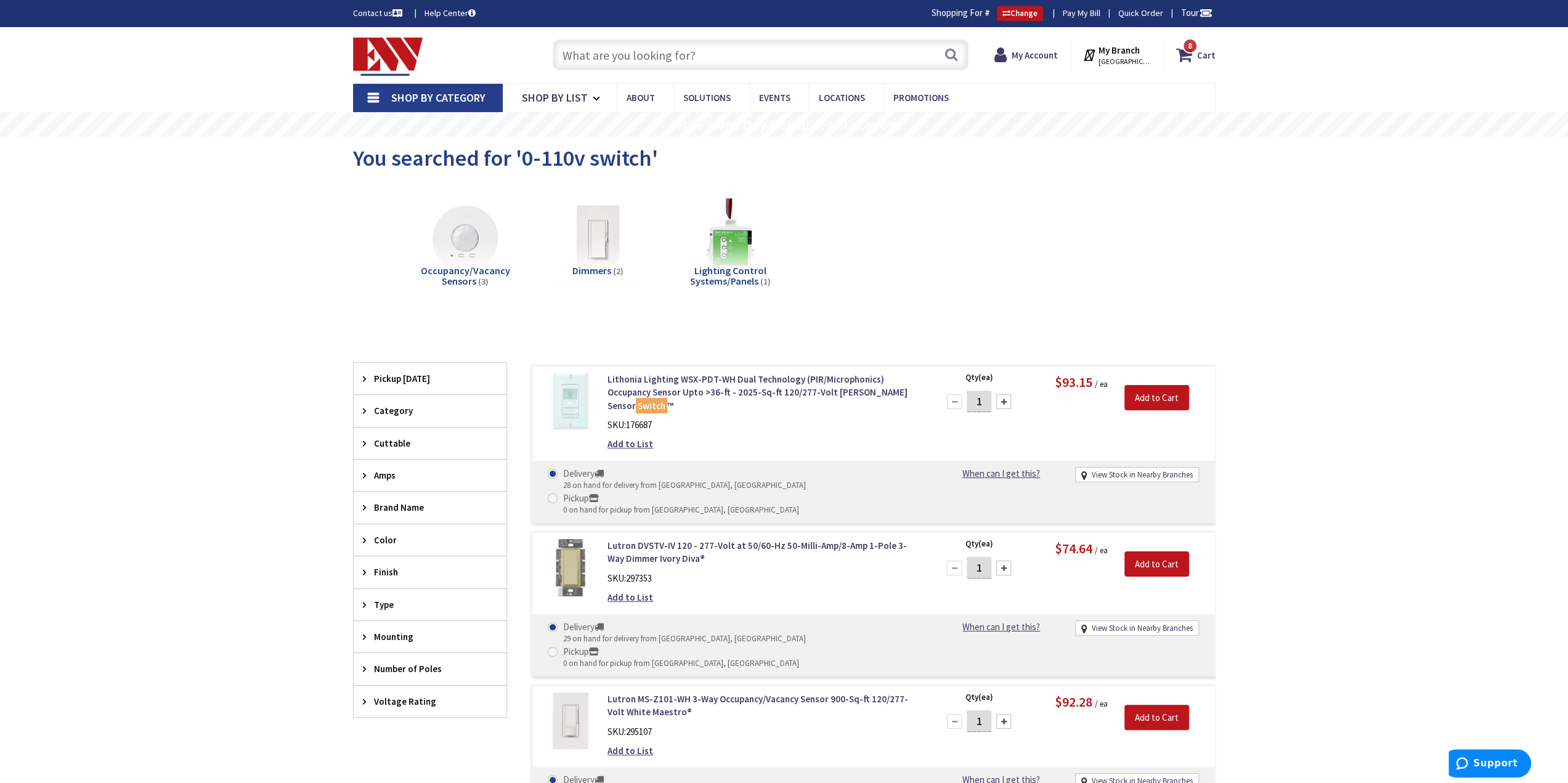
click at [611, 62] on input "text" at bounding box center [761, 54] width 416 height 30
click at [261, 204] on div "Skip to Content Toggle Nav Search 8 8 8 items Cart My Cart" at bounding box center [784, 734] width 1568 height 1413
drag, startPoint x: 258, startPoint y: 296, endPoint x: 249, endPoint y: 302, distance: 10.8
click at [256, 300] on div "Skip to Content Toggle Nav Search 8 8 8 items Cart My Cart" at bounding box center [784, 734] width 1568 height 1413
click at [216, 386] on div "Skip to Content Toggle Nav Search 8 8 8 items Cart My Cart" at bounding box center [784, 734] width 1568 height 1413
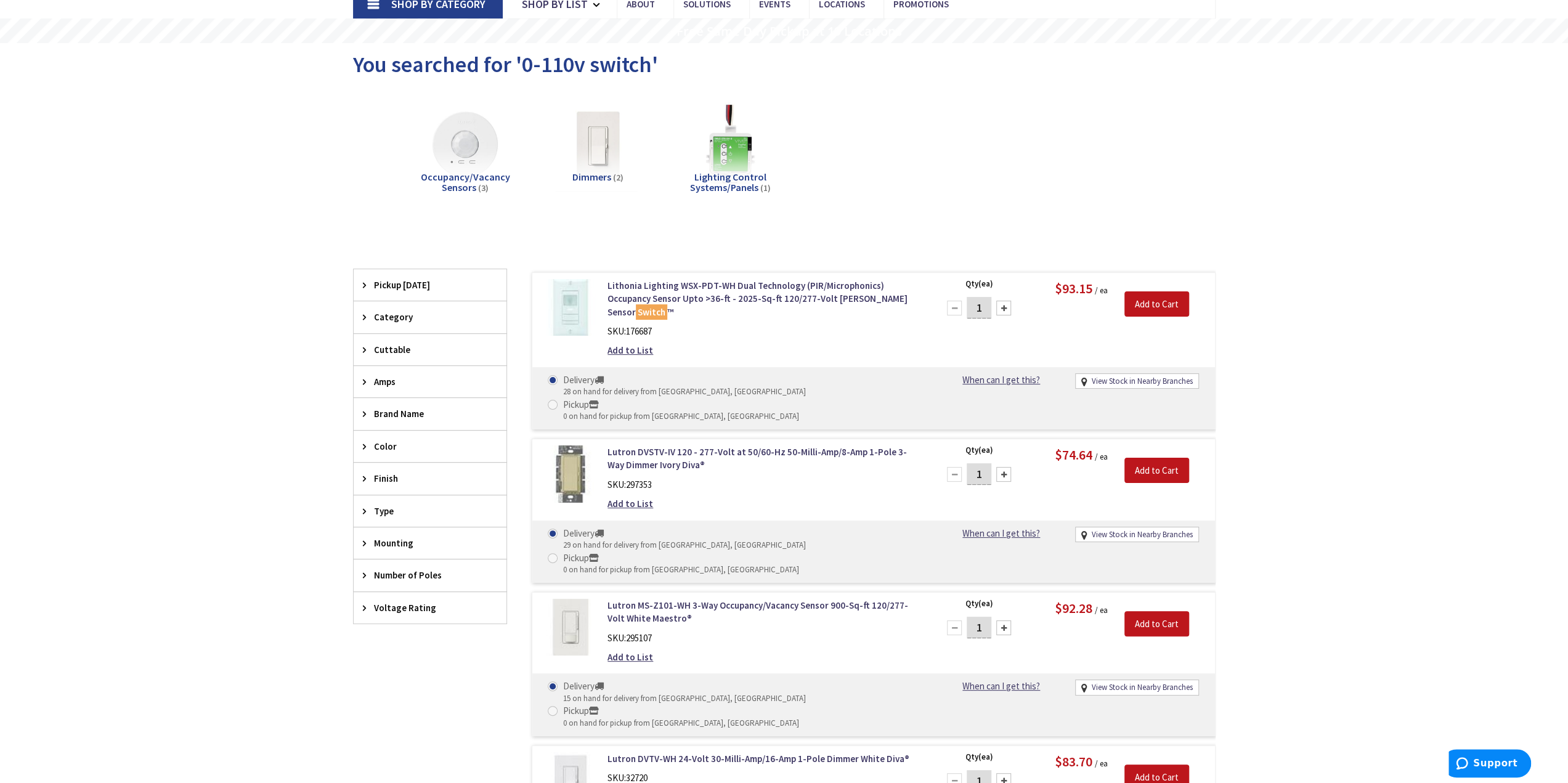
scroll to position [246, 0]
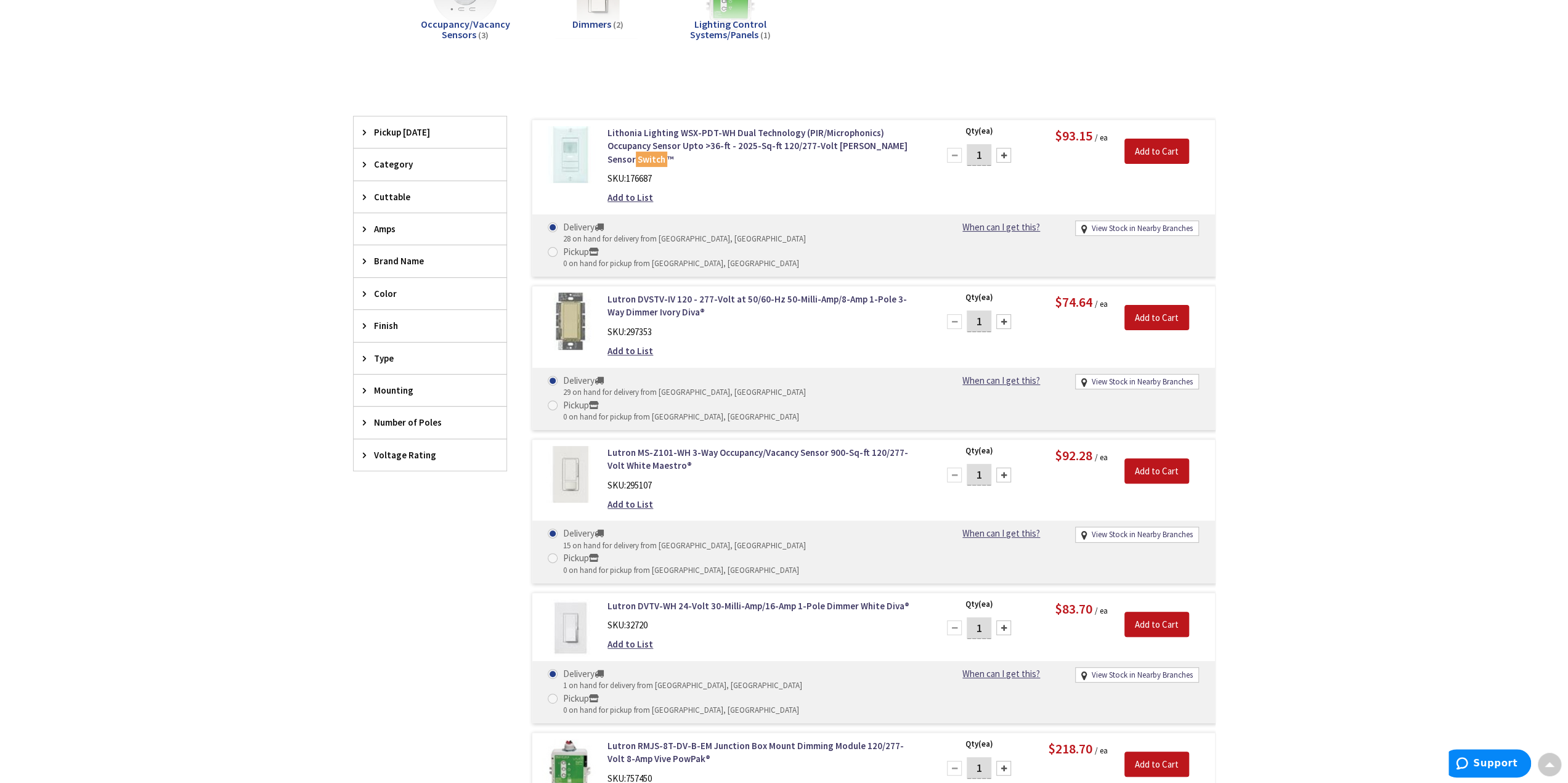
click at [202, 228] on div "Skip to Content Toggle Nav Search 8 8 8 items Cart My Cart" at bounding box center [784, 539] width 1568 height 1516
click at [149, 265] on div "Skip to Content Toggle Nav Search 8 8 8 items Cart My Cart" at bounding box center [784, 564] width 1568 height 1566
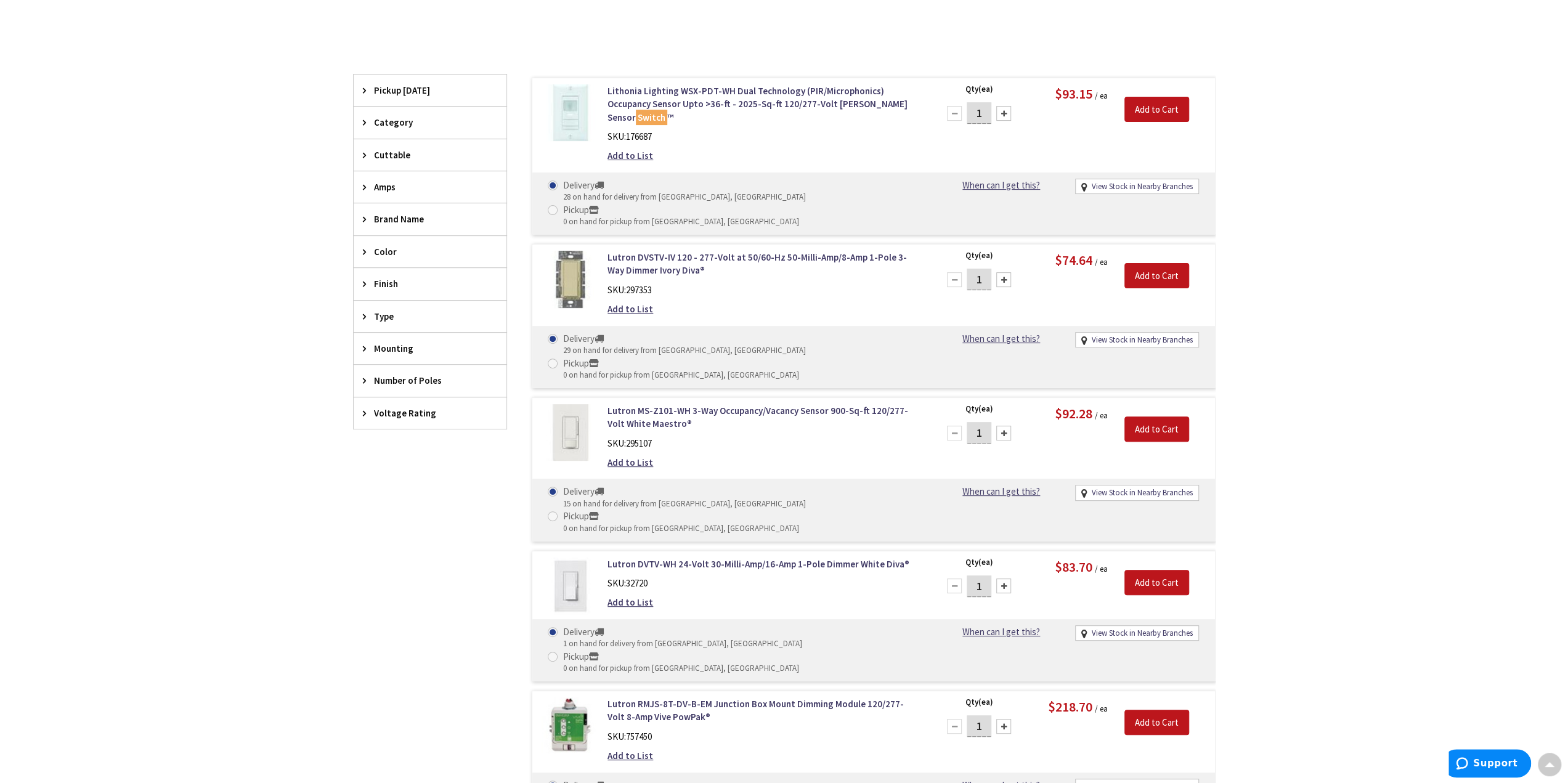
scroll to position [308, 0]
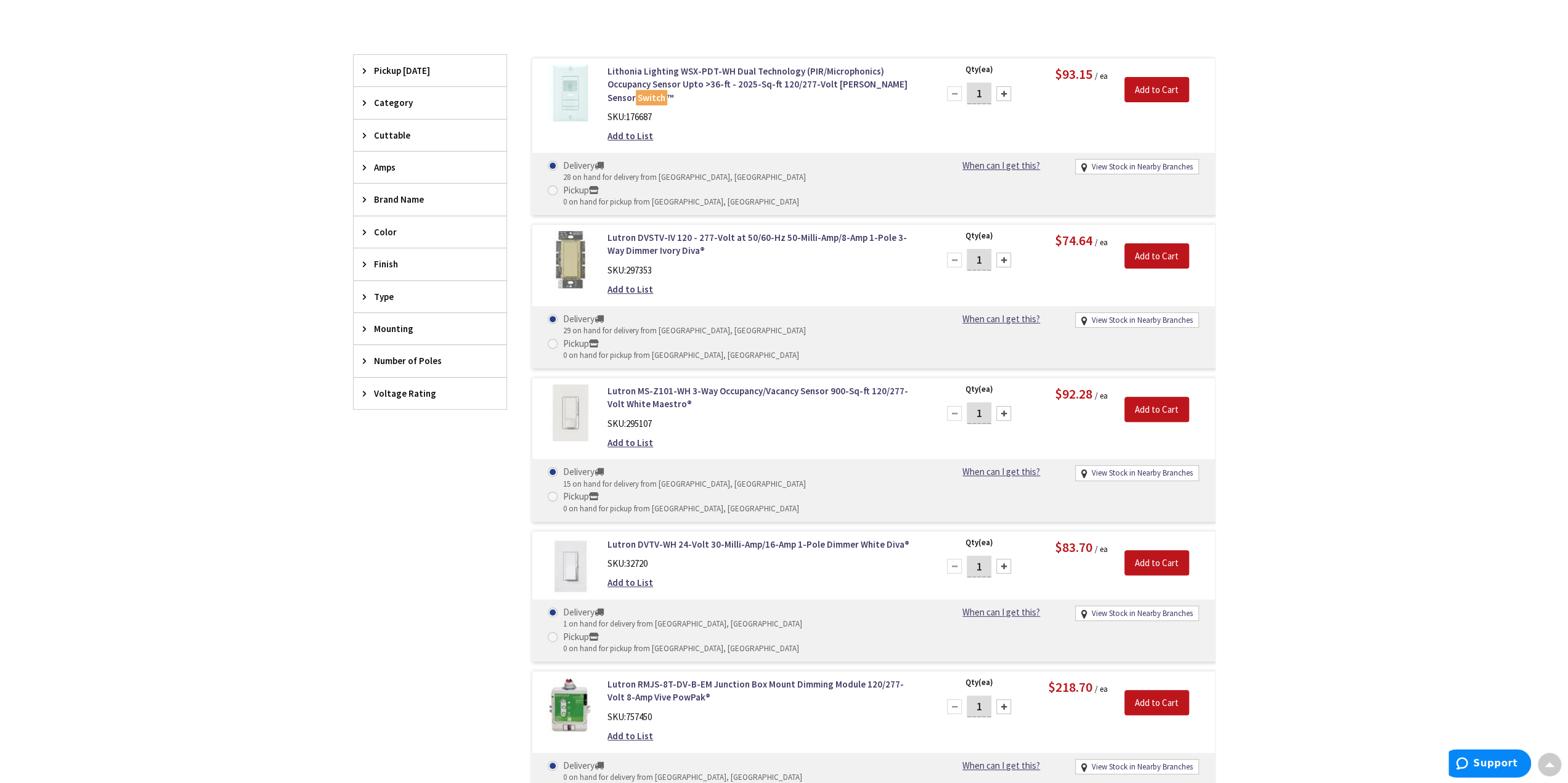
click at [148, 265] on div "Skip to Content Toggle Nav Search 8 8 8 items Cart My Cart" at bounding box center [784, 502] width 1568 height 1566
click at [148, 265] on div "Skip to Content Toggle Nav Search 8 8 8 items Cart My Cart" at bounding box center [784, 502] width 1568 height 1566
click at [148, 266] on div "Skip to Content Toggle Nav Search 8 8 8 items Cart My Cart" at bounding box center [784, 502] width 1568 height 1566
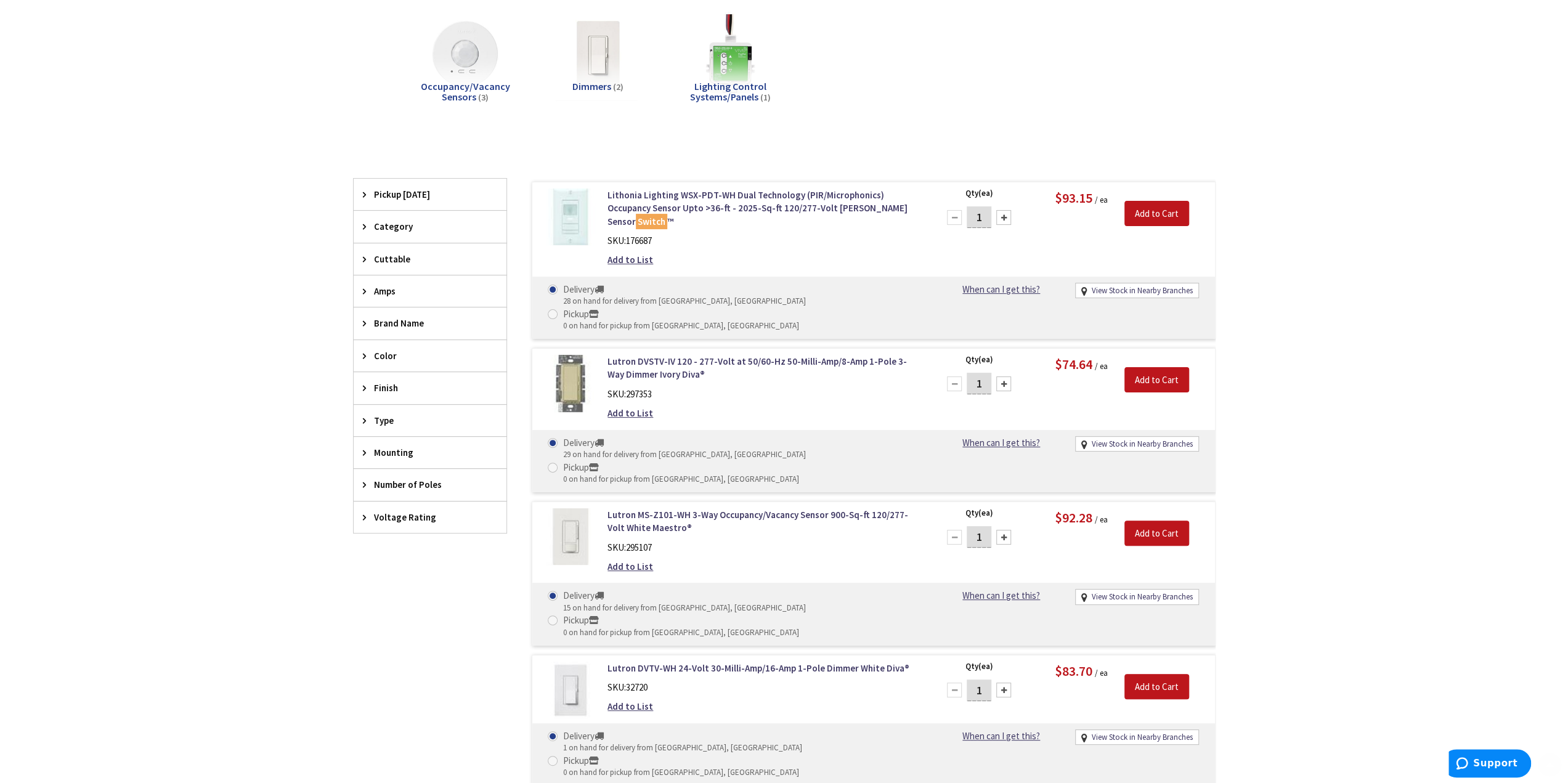
scroll to position [370, 0]
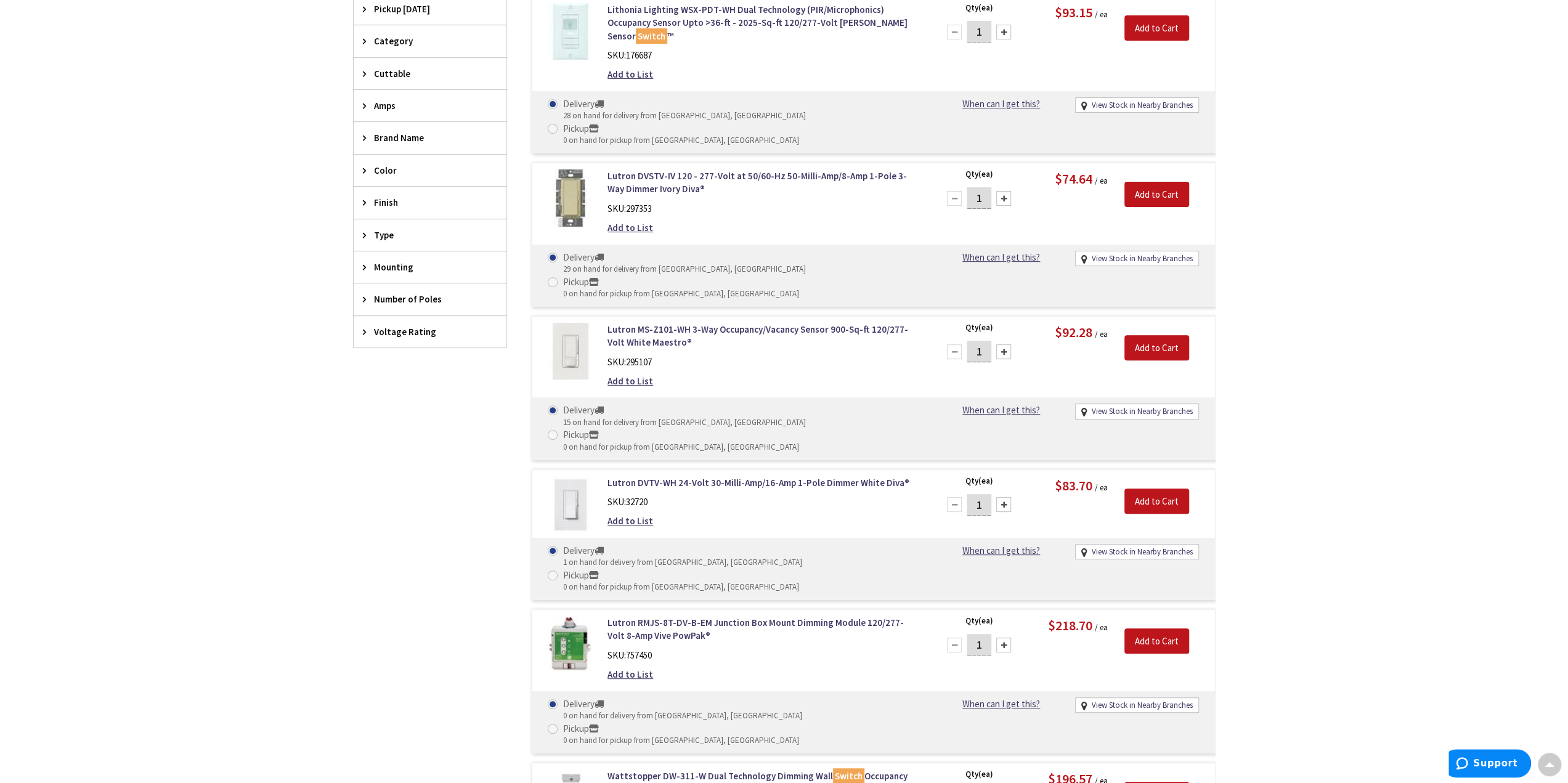
click at [1521, 393] on div "Skip to Content Toggle Nav Search 8 8 8 items Cart My Cart" at bounding box center [784, 441] width 1568 height 1566
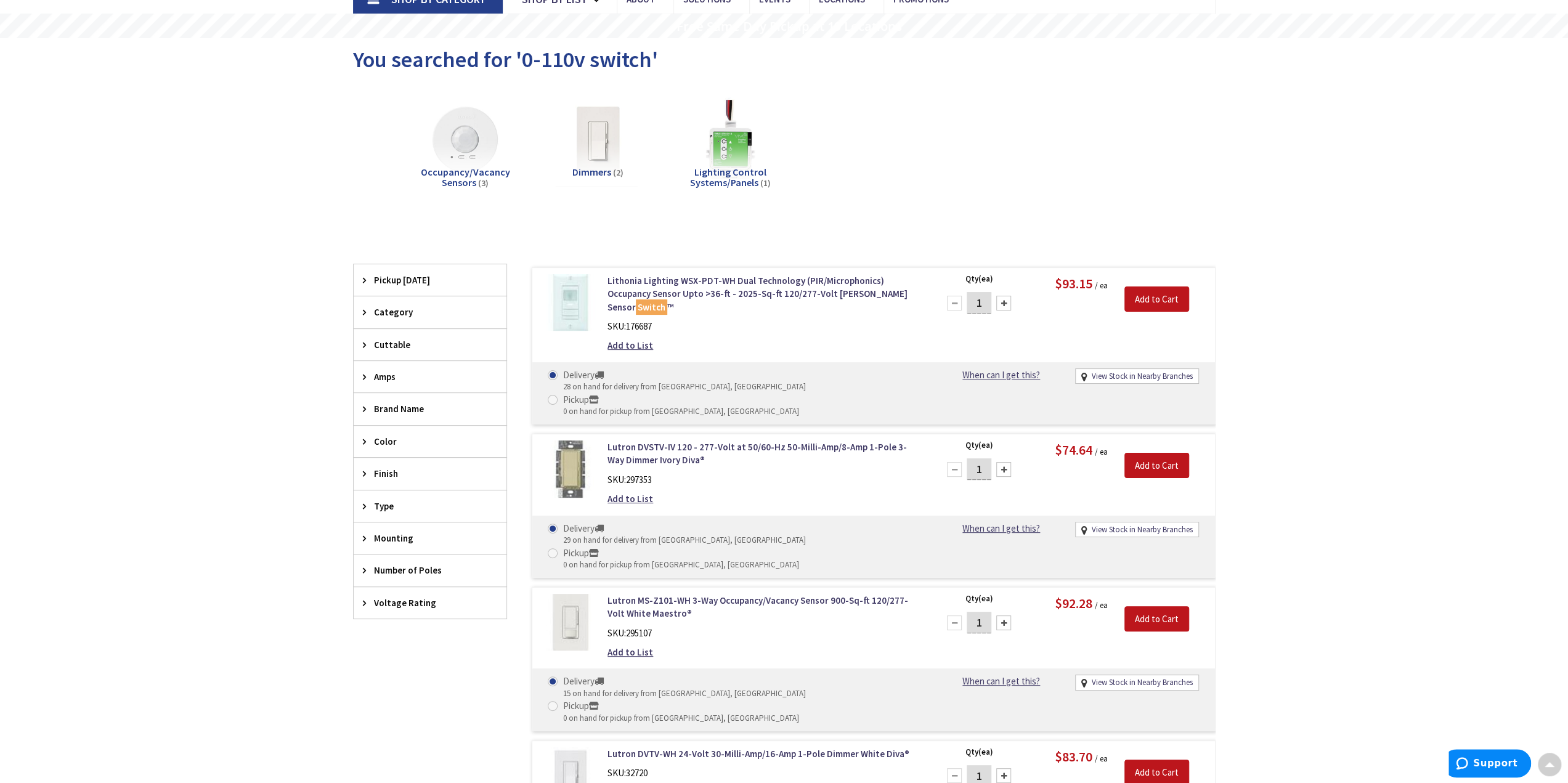
scroll to position [0, 0]
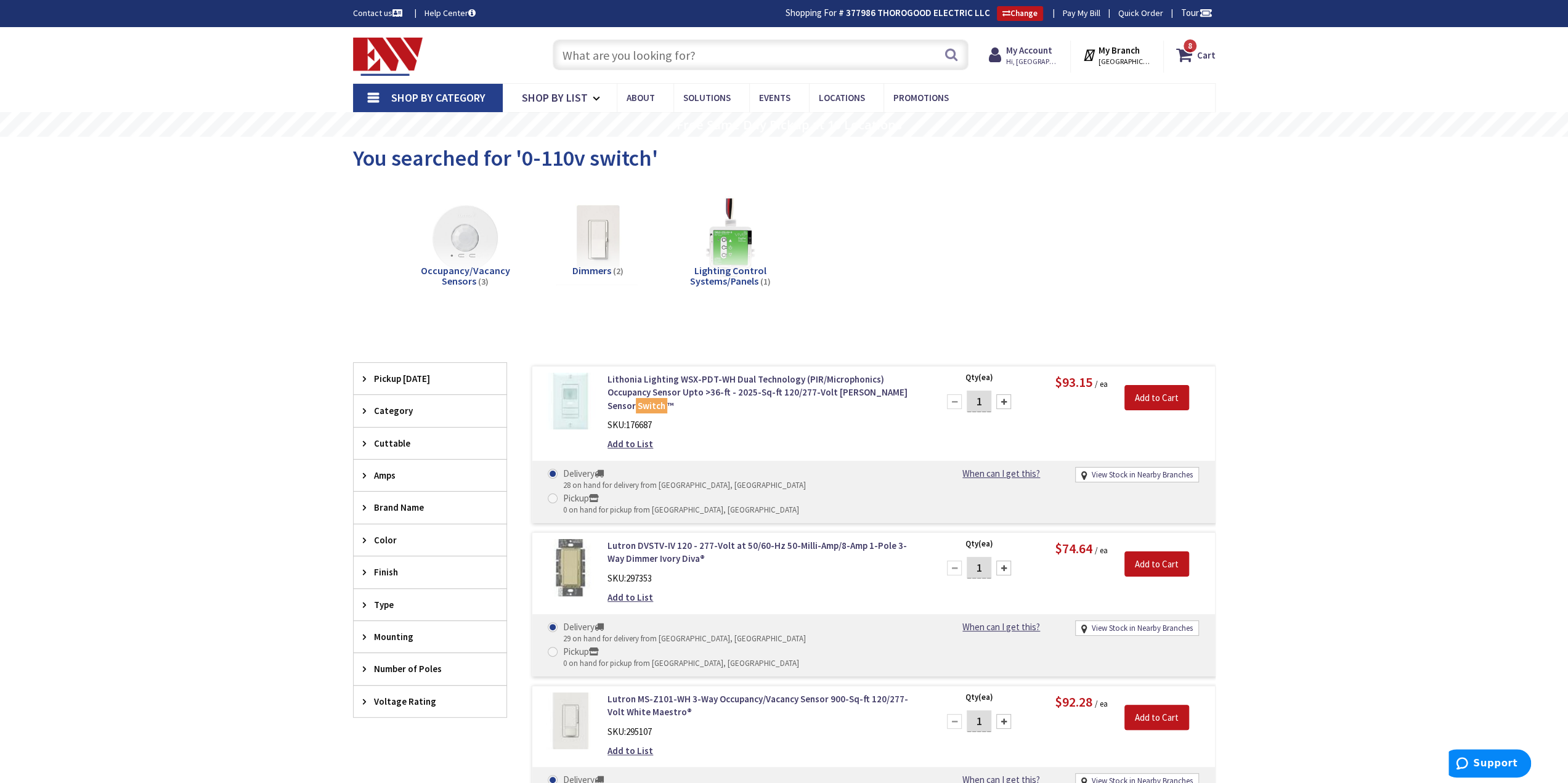
click at [1041, 49] on strong "My Account" at bounding box center [1030, 50] width 46 height 12
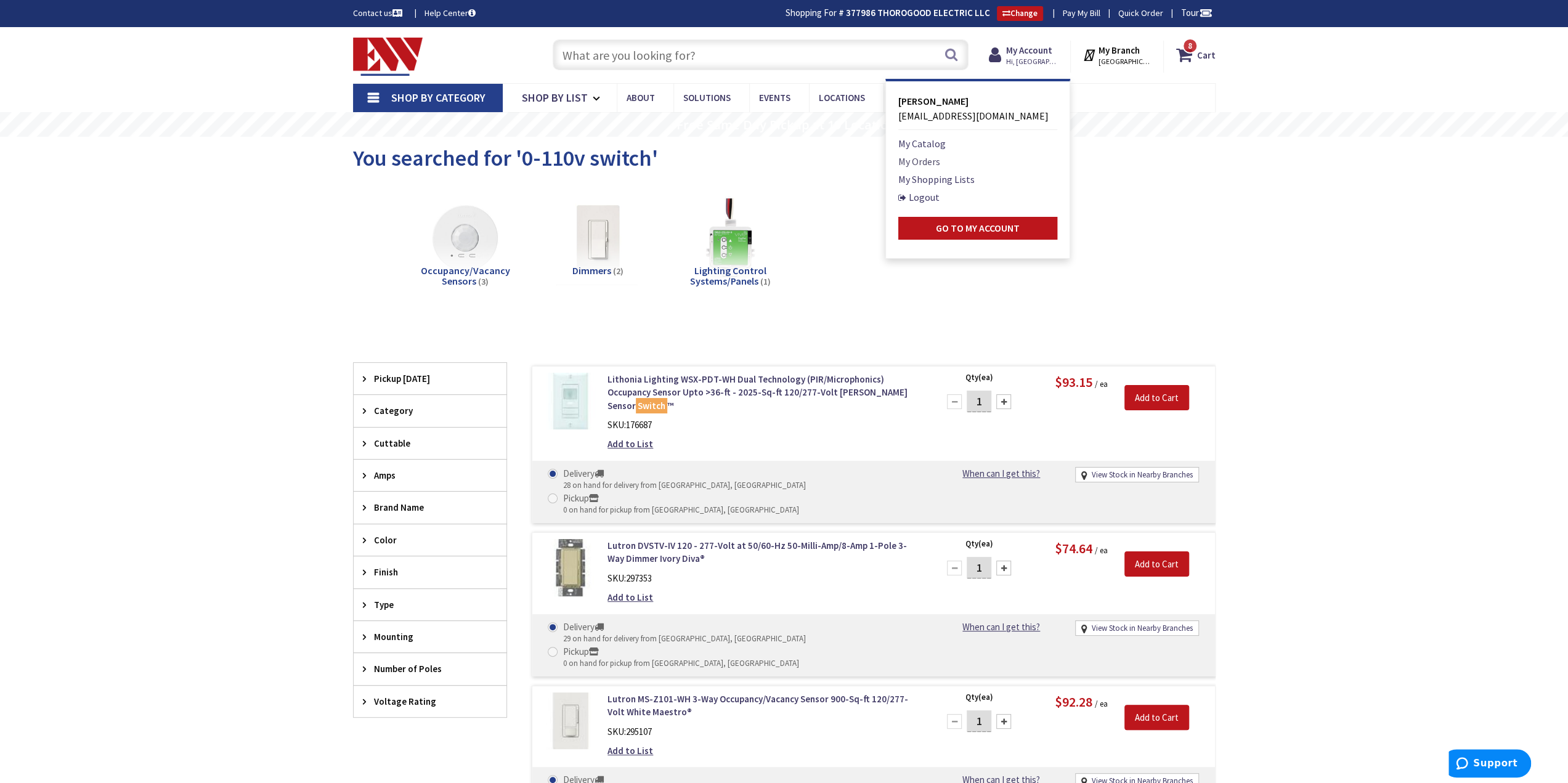
click at [917, 159] on link "My Orders" at bounding box center [919, 161] width 42 height 15
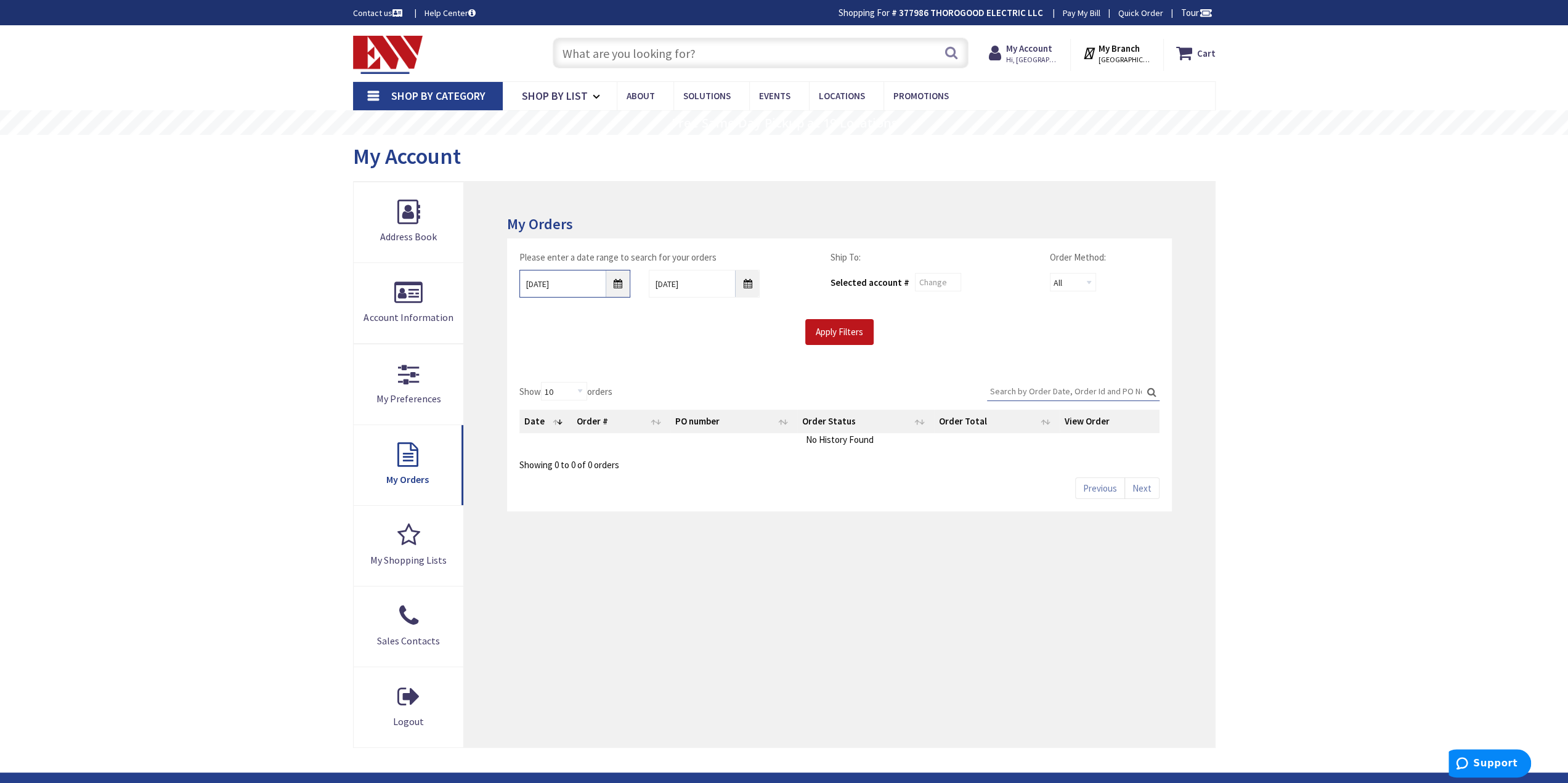
click at [617, 278] on input "[DATE]" at bounding box center [575, 284] width 111 height 28
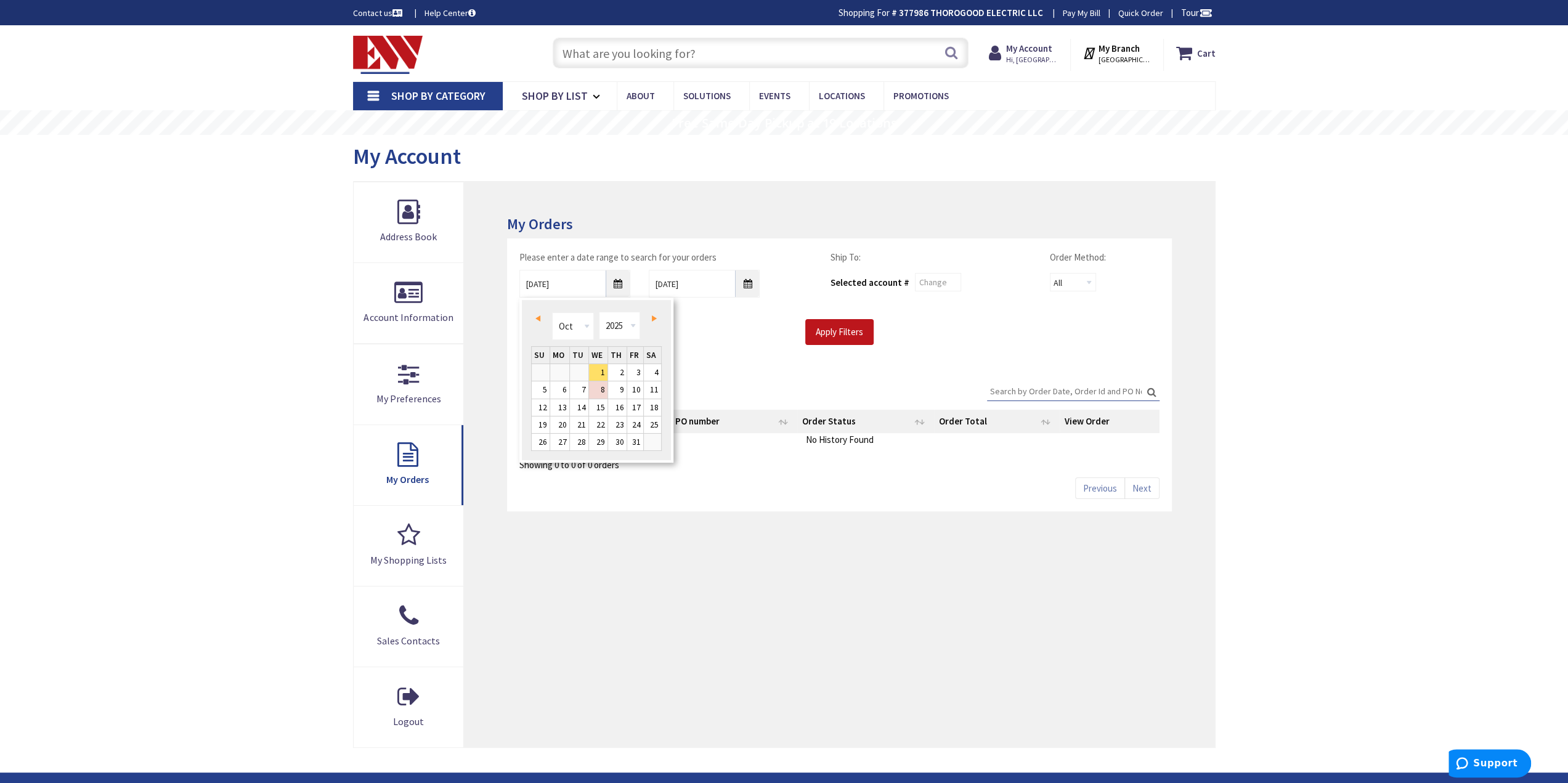
click at [539, 324] on link "Prev" at bounding box center [540, 319] width 17 height 17
click at [634, 424] on link "22" at bounding box center [636, 424] width 17 height 17
type input "[DATE]"
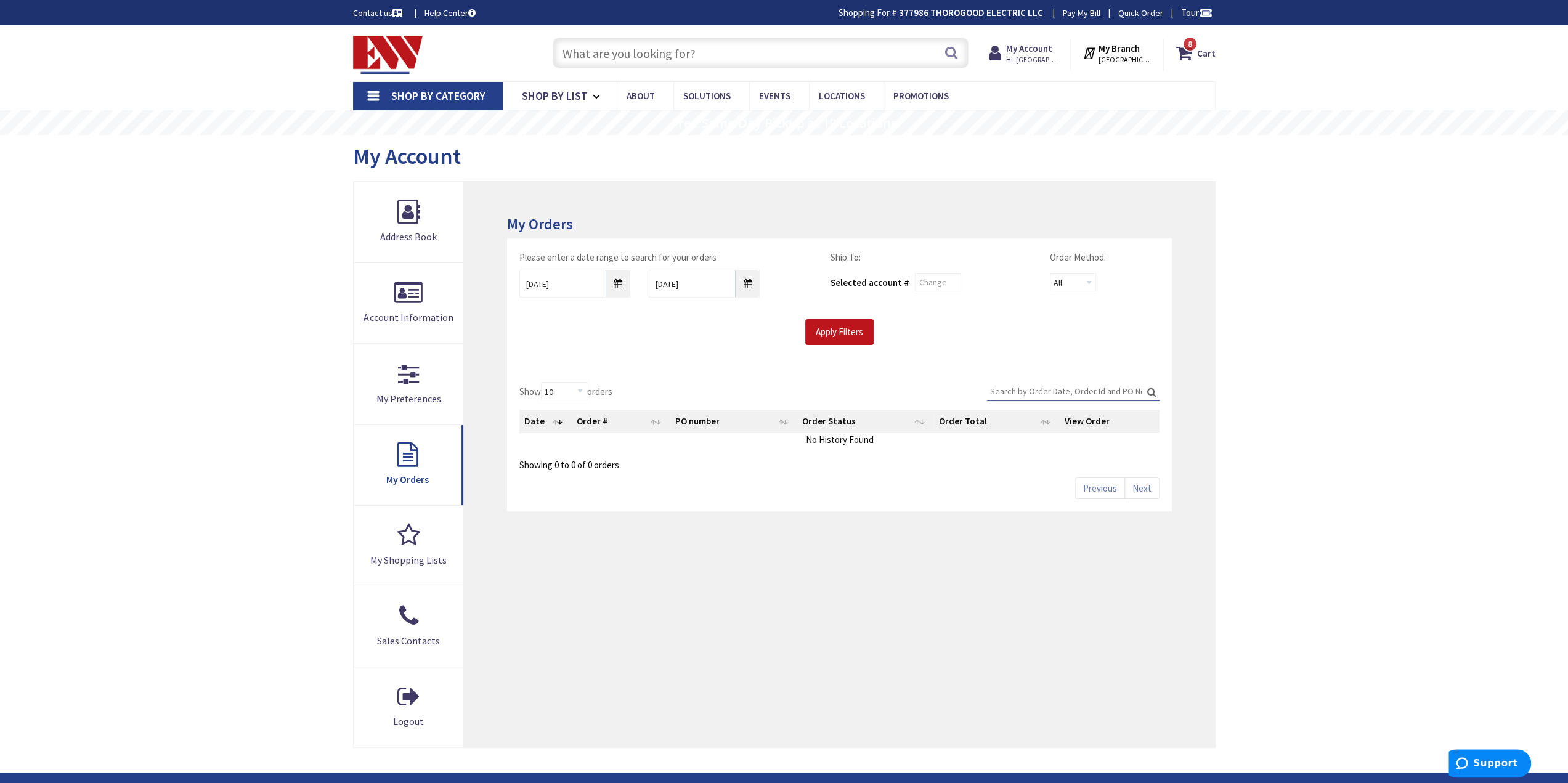
click at [723, 347] on div "Please enter a date range to search for your orders [DATE] [DATE] Ship To: Sele…" at bounding box center [839, 304] width 664 height 131
click at [811, 330] on input "Apply Filters" at bounding box center [840, 332] width 68 height 26
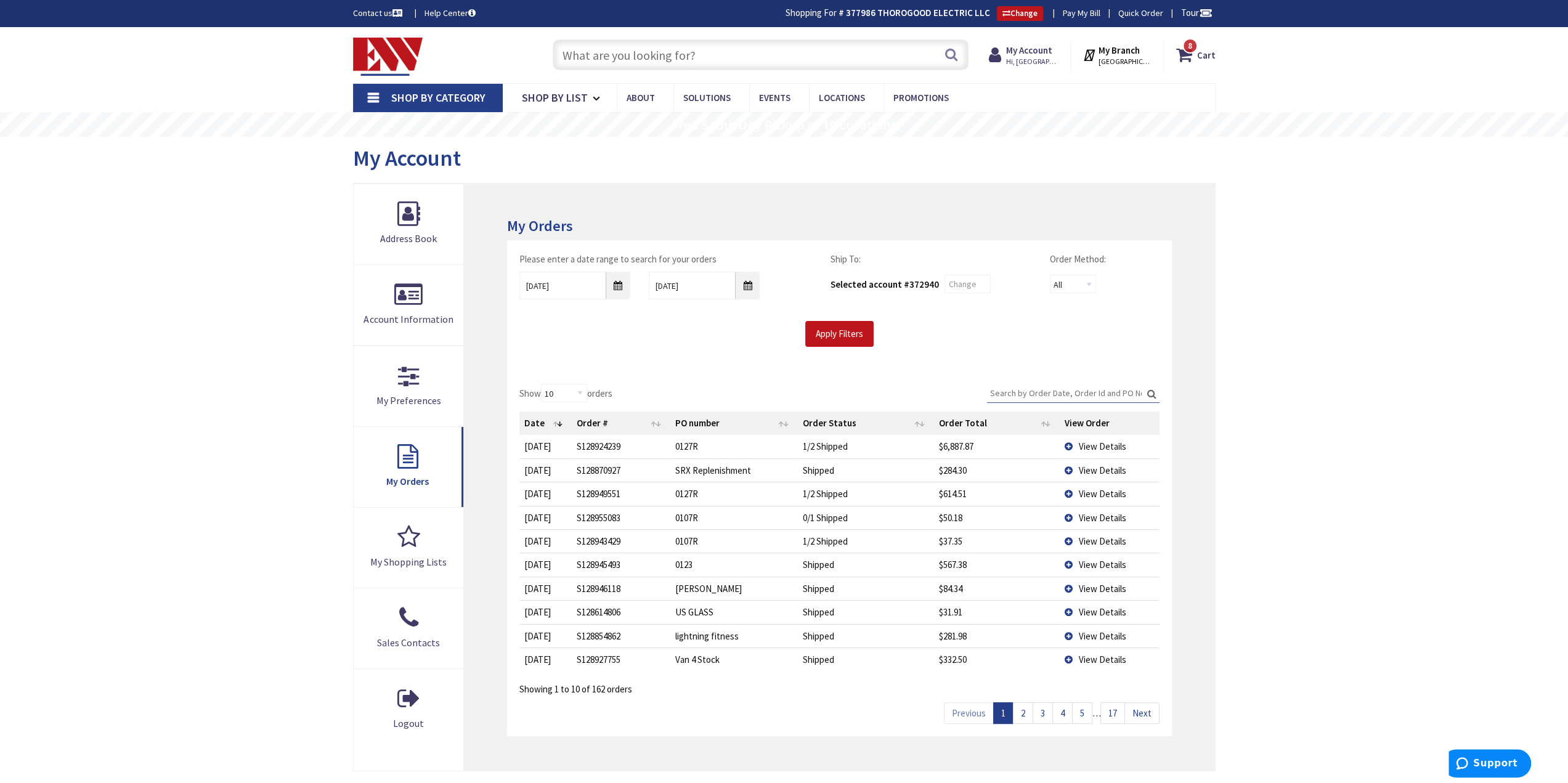
click at [137, 458] on div "Skip to Content Toggle Nav Search 8 8 8 items Cart My Cart" at bounding box center [784, 553] width 1568 height 1053
